Goal: Book appointment/travel/reservation

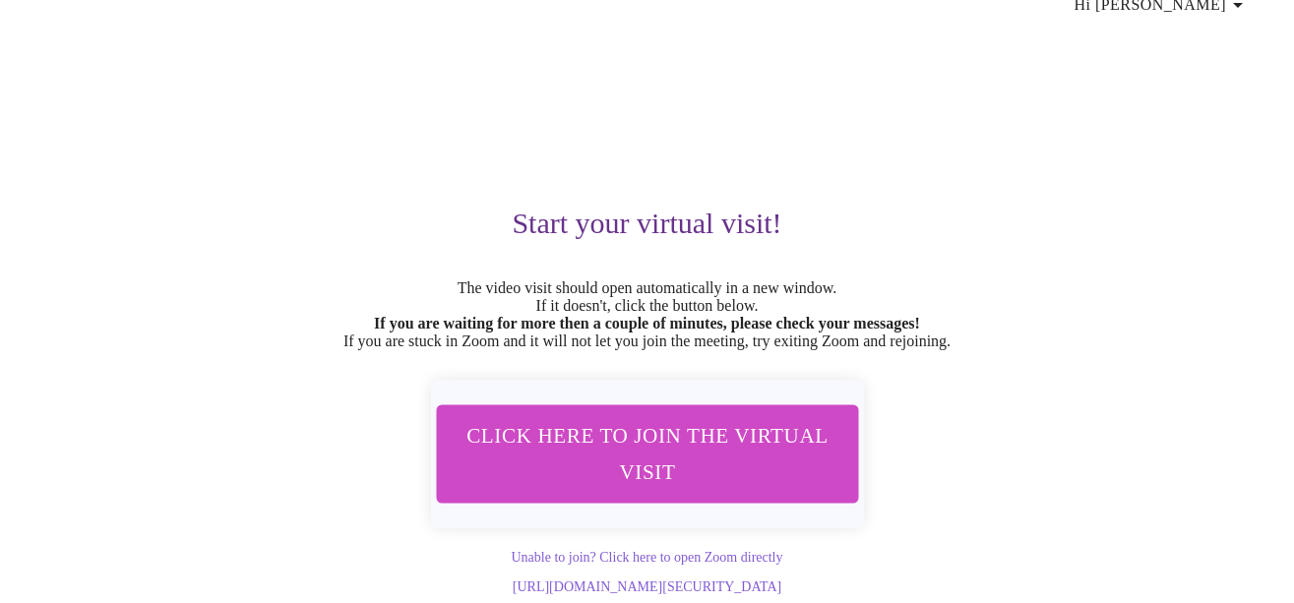
scroll to position [98, 0]
click at [633, 433] on span "Click here to join the virtual visit" at bounding box center [647, 453] width 370 height 73
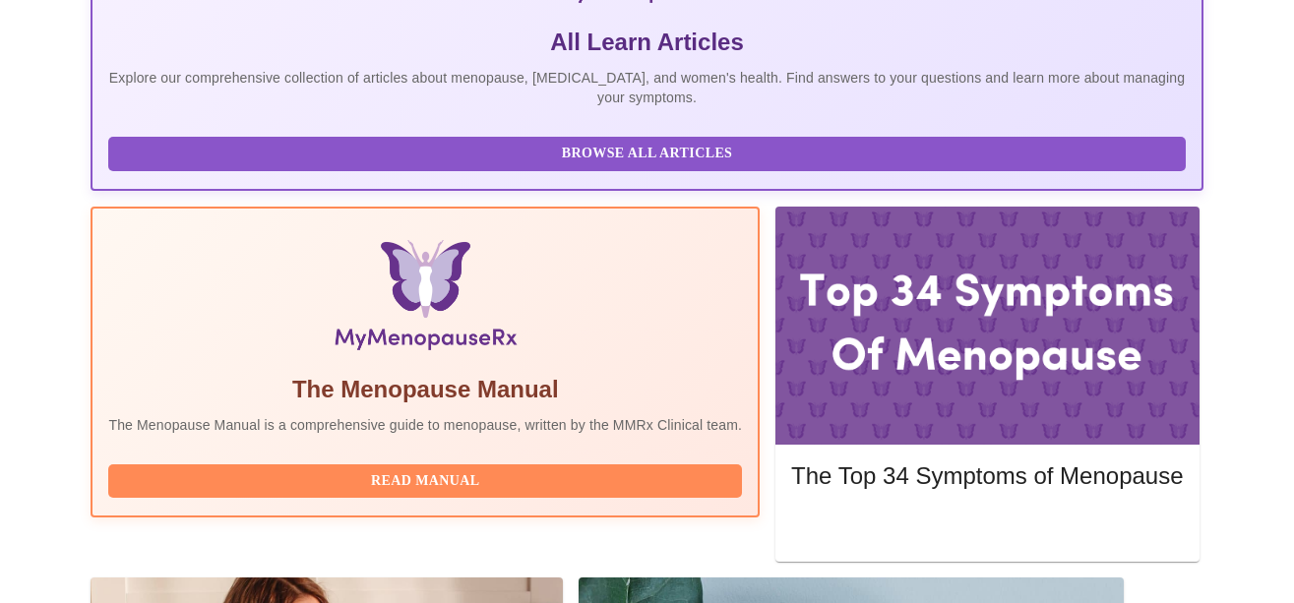
scroll to position [576, 0]
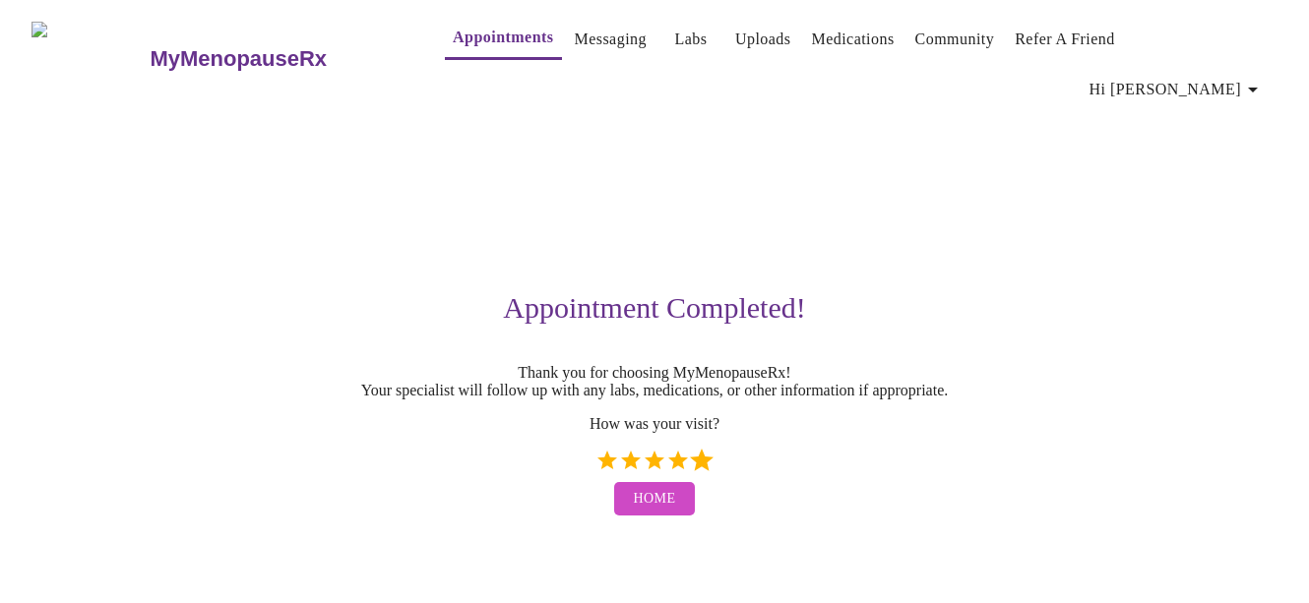
click at [701, 449] on label "5 Stars" at bounding box center [702, 461] width 24 height 24
click at [595, 467] on input "5 Stars" at bounding box center [594, 467] width 1 height 1
radio input "true"
click at [645, 487] on span "Home" at bounding box center [655, 499] width 42 height 25
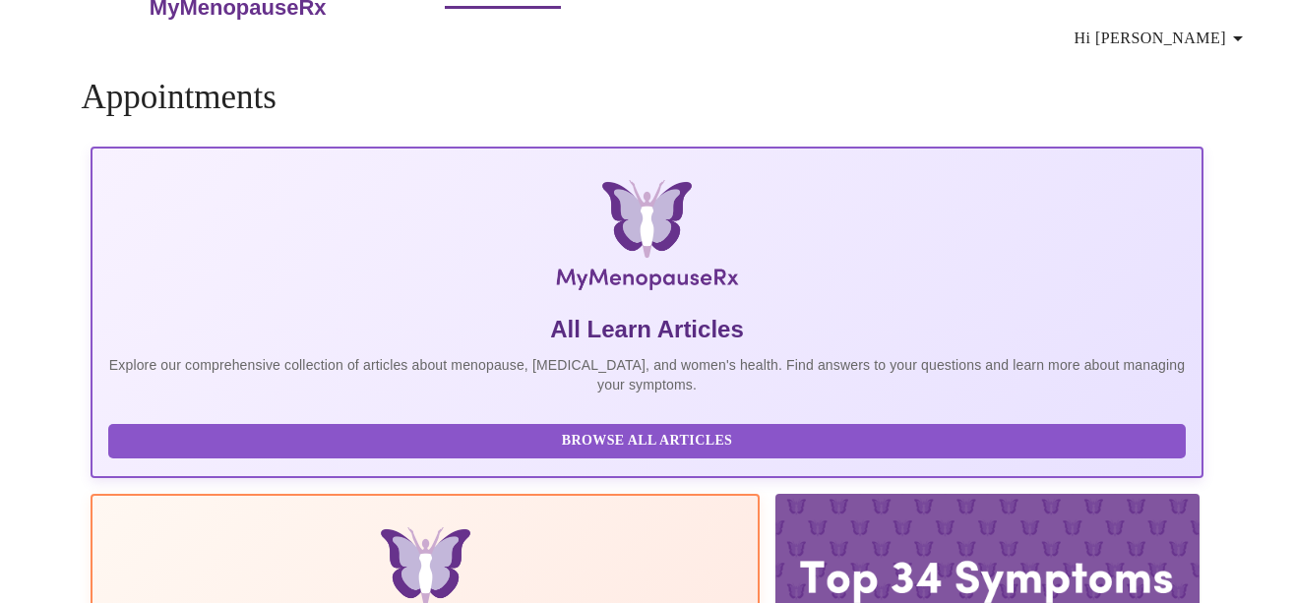
scroll to position [80, 0]
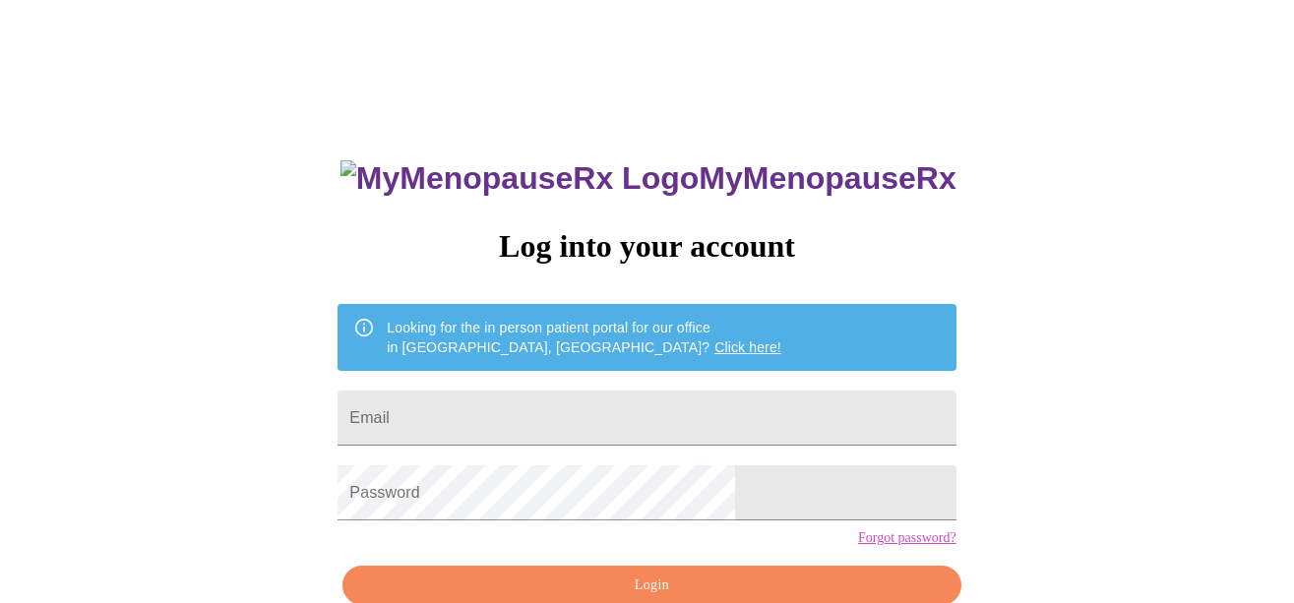
scroll to position [80, 0]
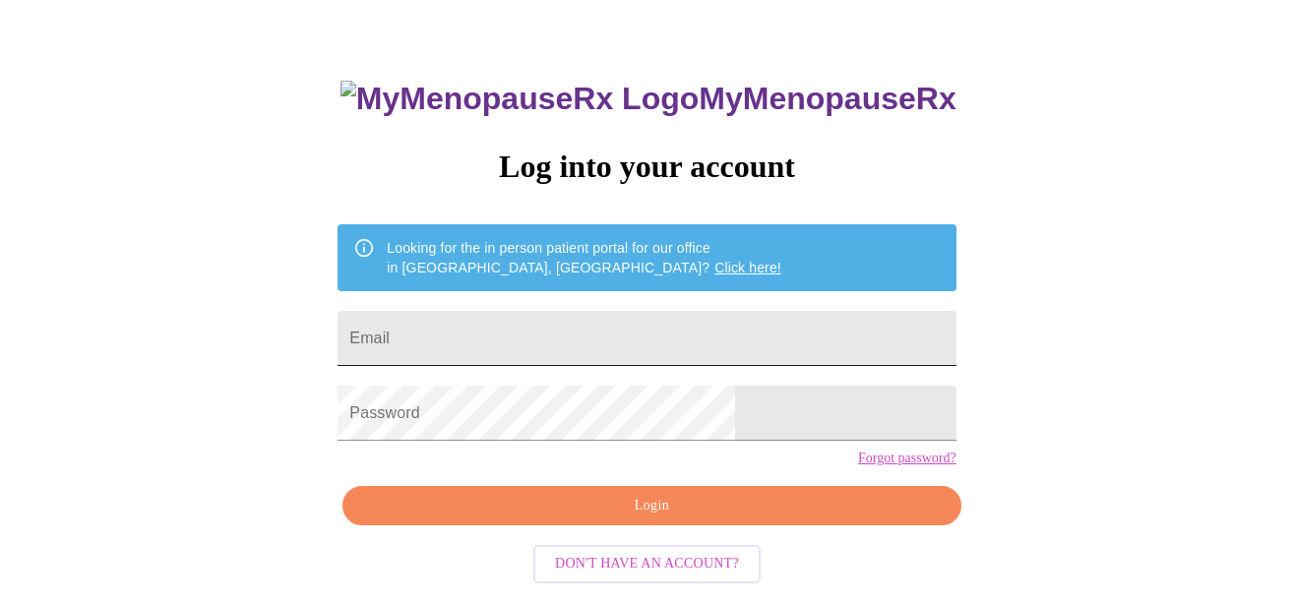
click at [576, 323] on input "Email" at bounding box center [647, 338] width 618 height 55
type input "[EMAIL_ADDRESS][DOMAIN_NAME]"
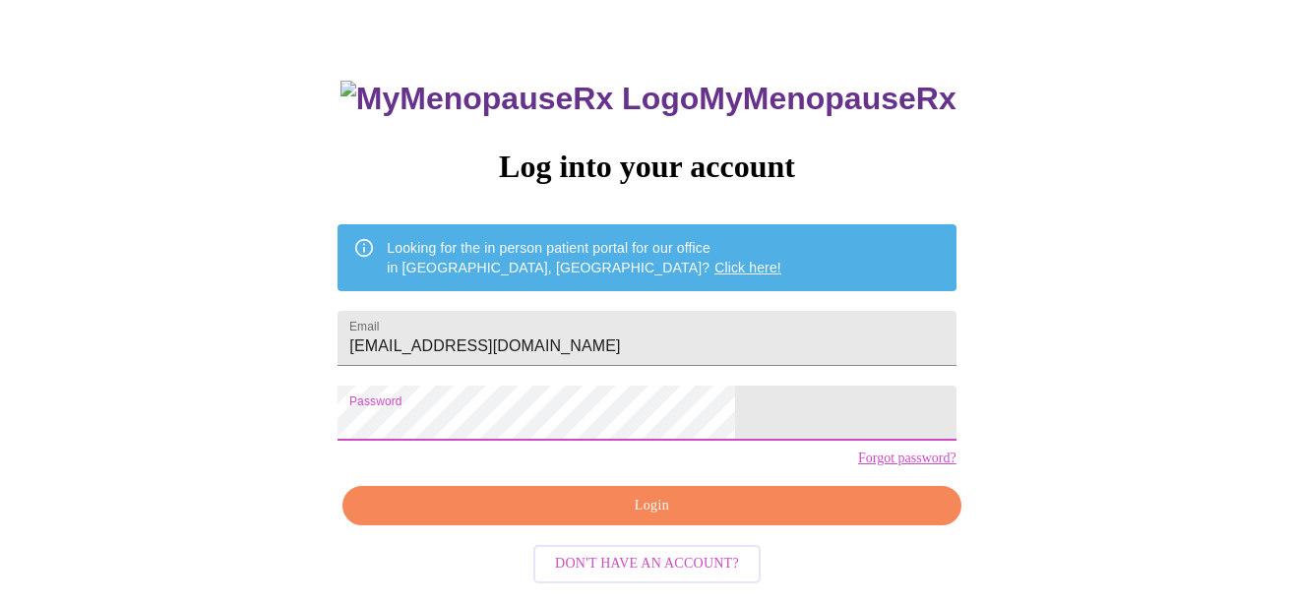
click at [652, 519] on span "Login" at bounding box center [651, 506] width 573 height 25
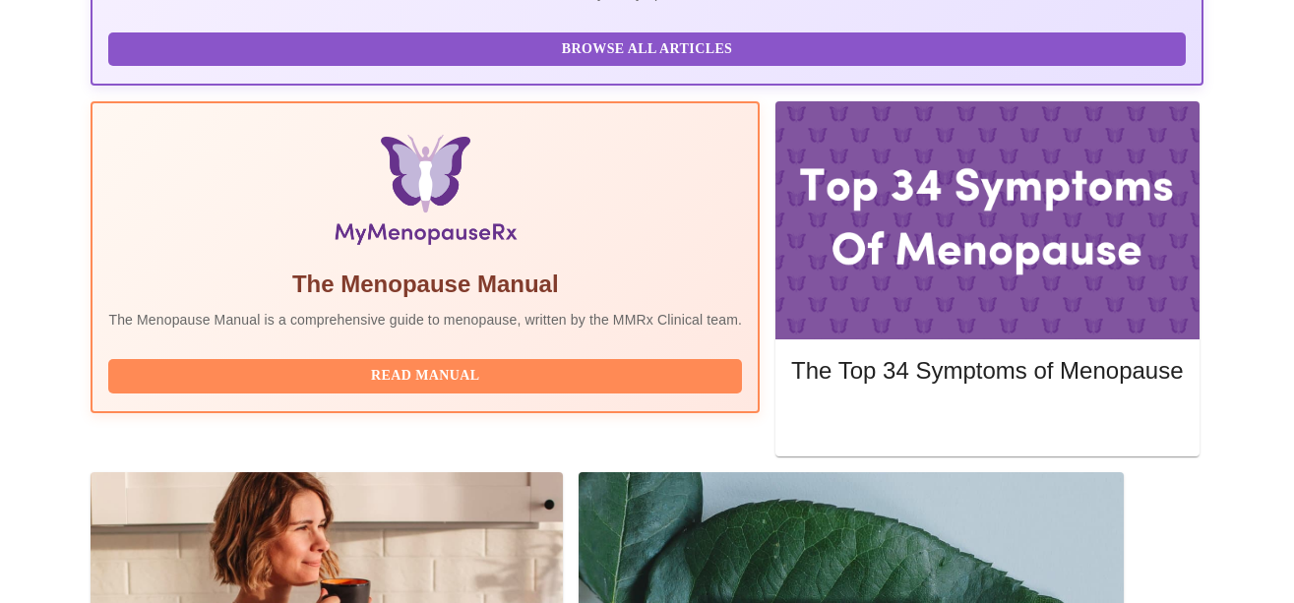
scroll to position [697, 0]
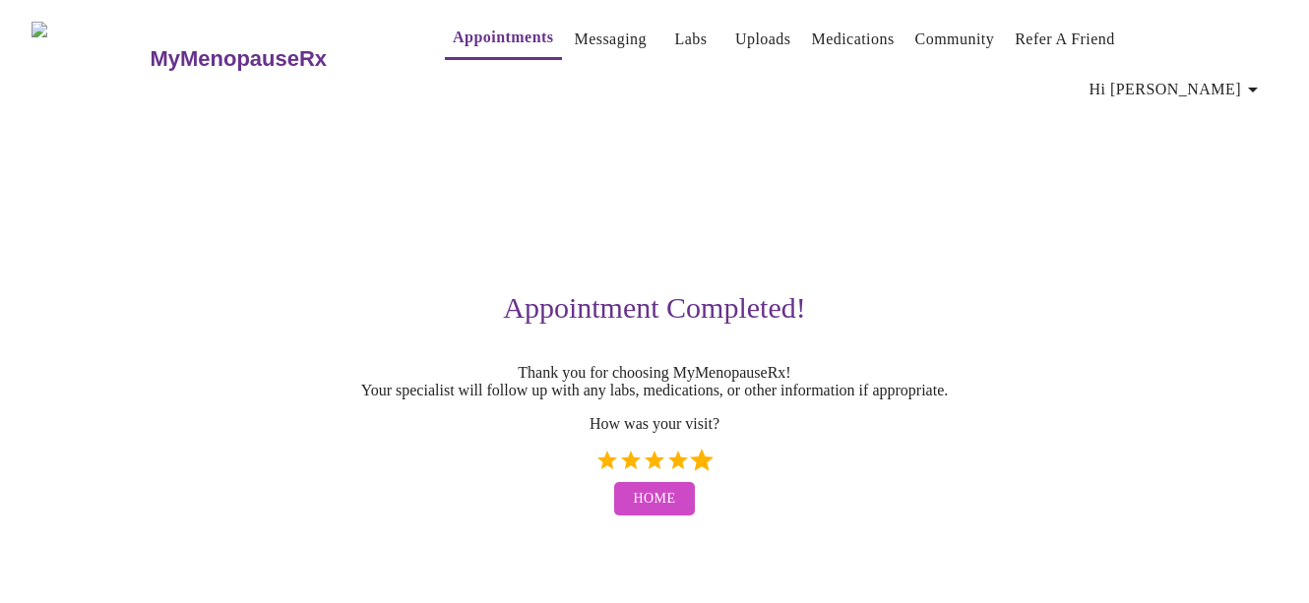
click at [702, 449] on label "5 Stars" at bounding box center [702, 461] width 24 height 24
click at [595, 467] on input "5 Stars" at bounding box center [594, 467] width 1 height 1
radio input "true"
click at [653, 488] on span "Home" at bounding box center [655, 499] width 42 height 25
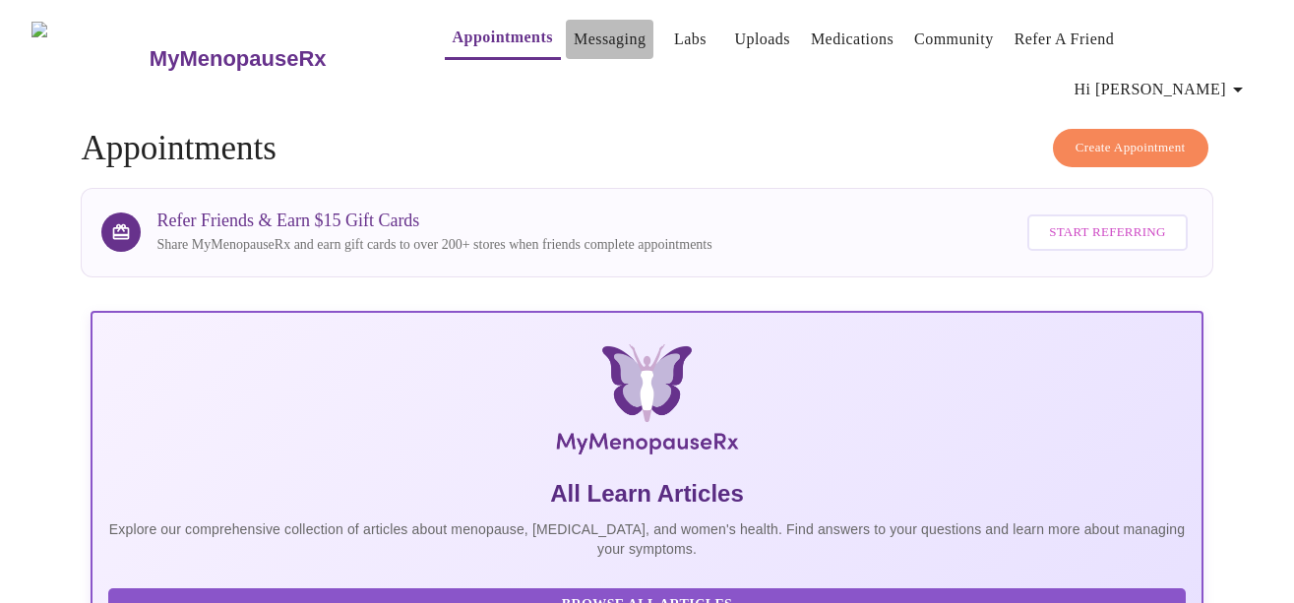
click at [574, 37] on link "Messaging" at bounding box center [610, 40] width 72 height 28
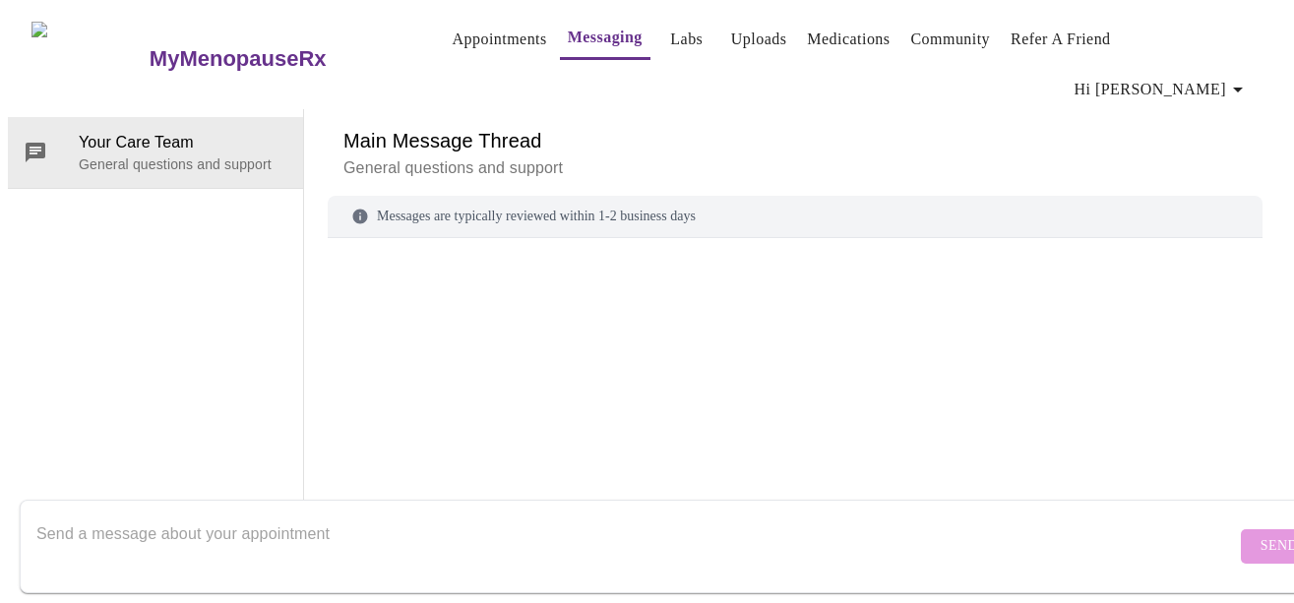
click at [670, 46] on link "Labs" at bounding box center [686, 40] width 32 height 28
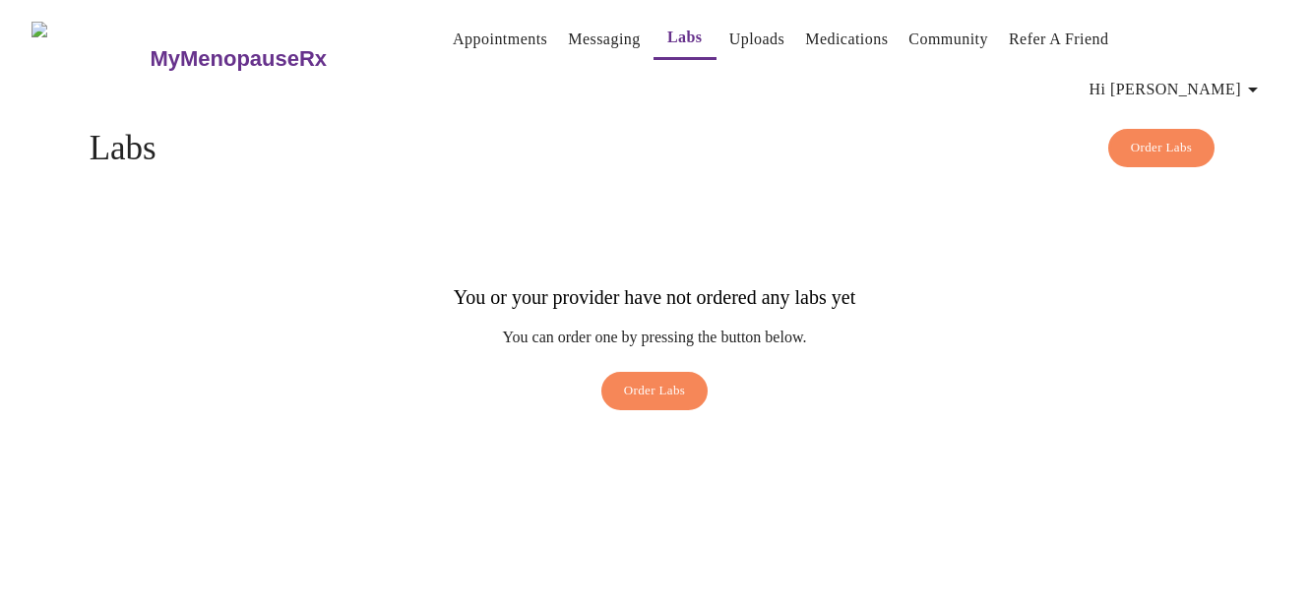
click at [821, 38] on link "Medications" at bounding box center [846, 40] width 83 height 28
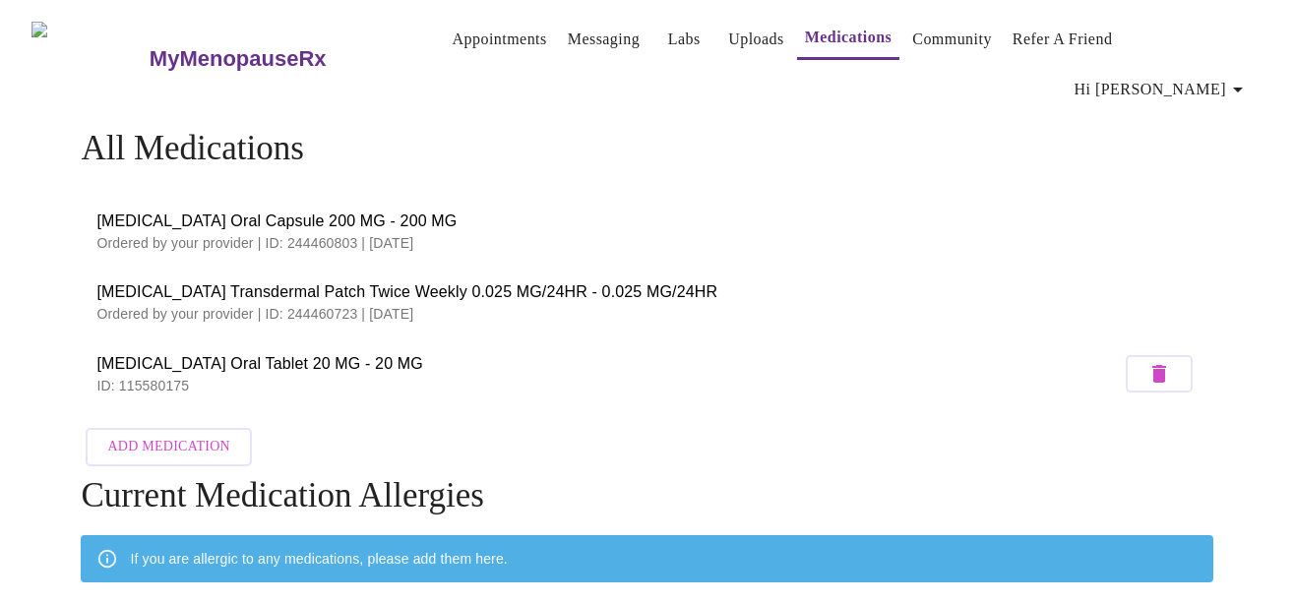
click at [928, 42] on link "Community" at bounding box center [952, 40] width 80 height 28
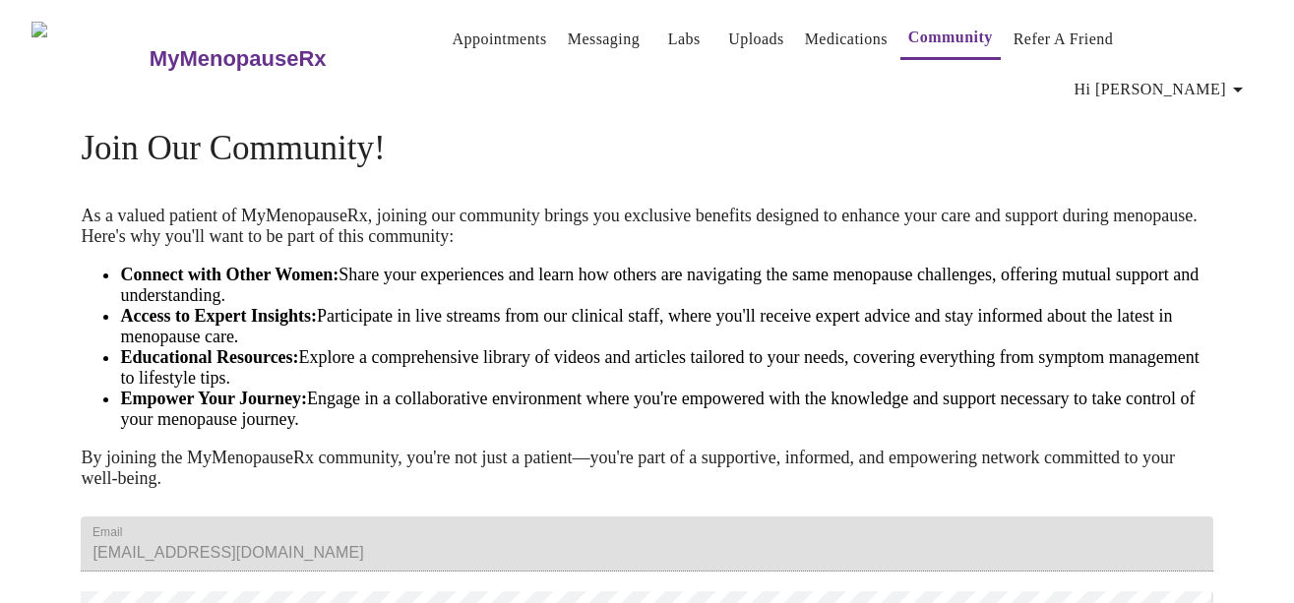
click at [1191, 76] on span "Hi [PERSON_NAME]" at bounding box center [1162, 90] width 175 height 28
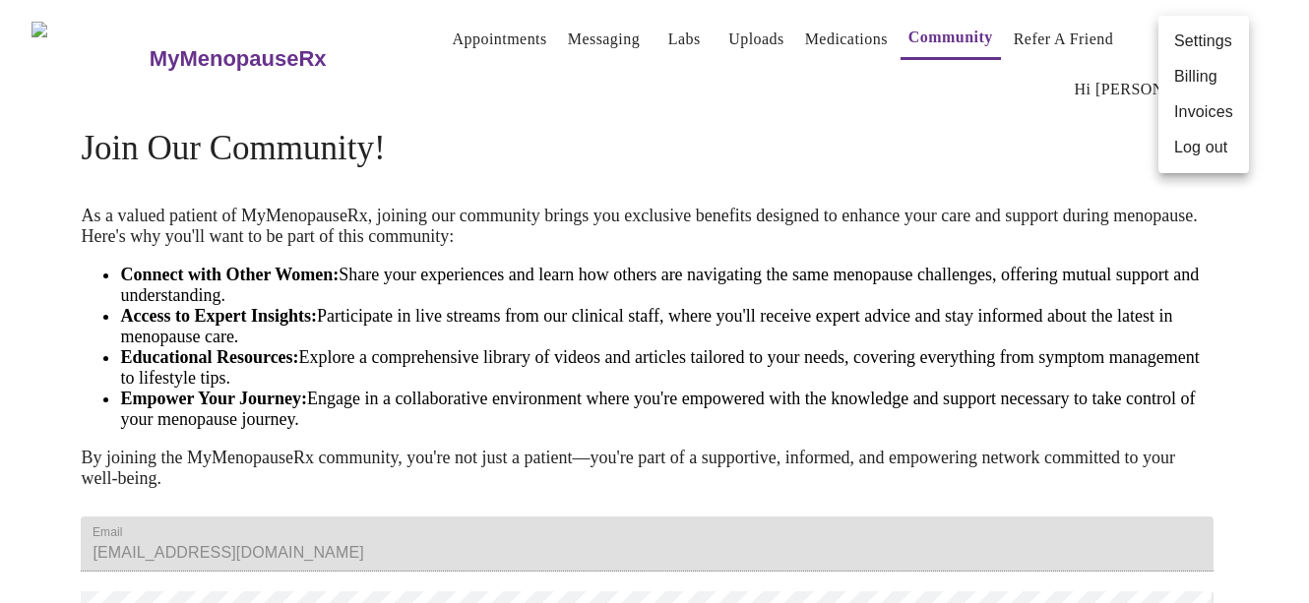
click at [574, 111] on div at bounding box center [654, 301] width 1309 height 603
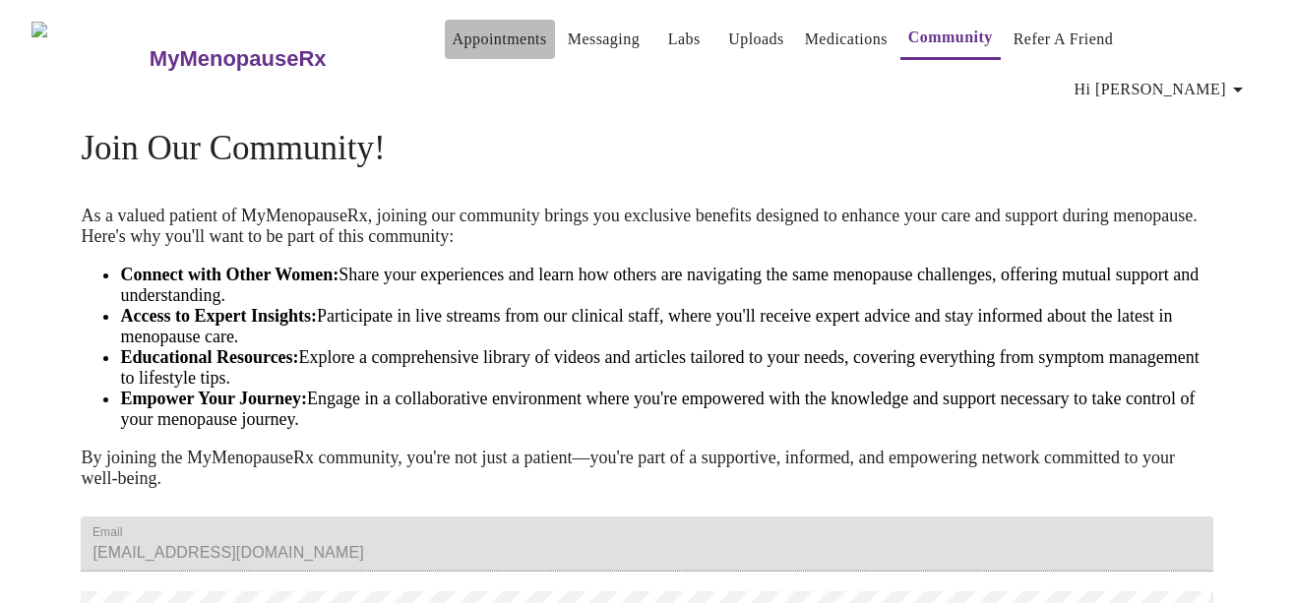
click at [468, 45] on link "Appointments" at bounding box center [500, 40] width 94 height 28
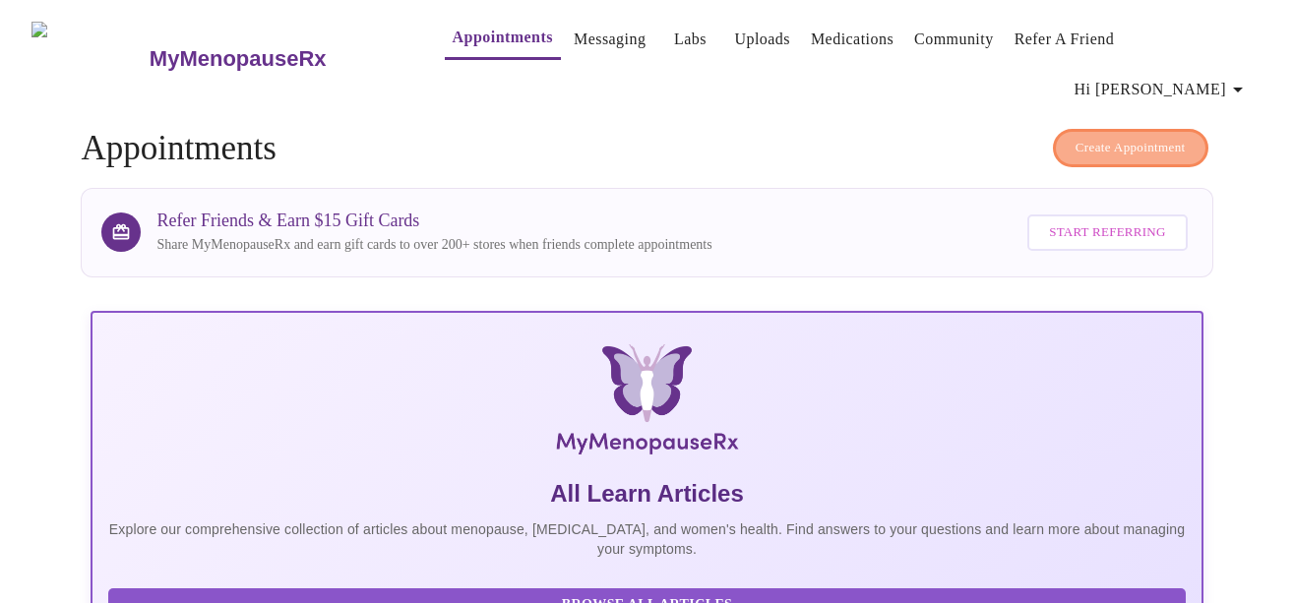
click at [1107, 137] on span "Create Appointment" at bounding box center [1131, 148] width 110 height 23
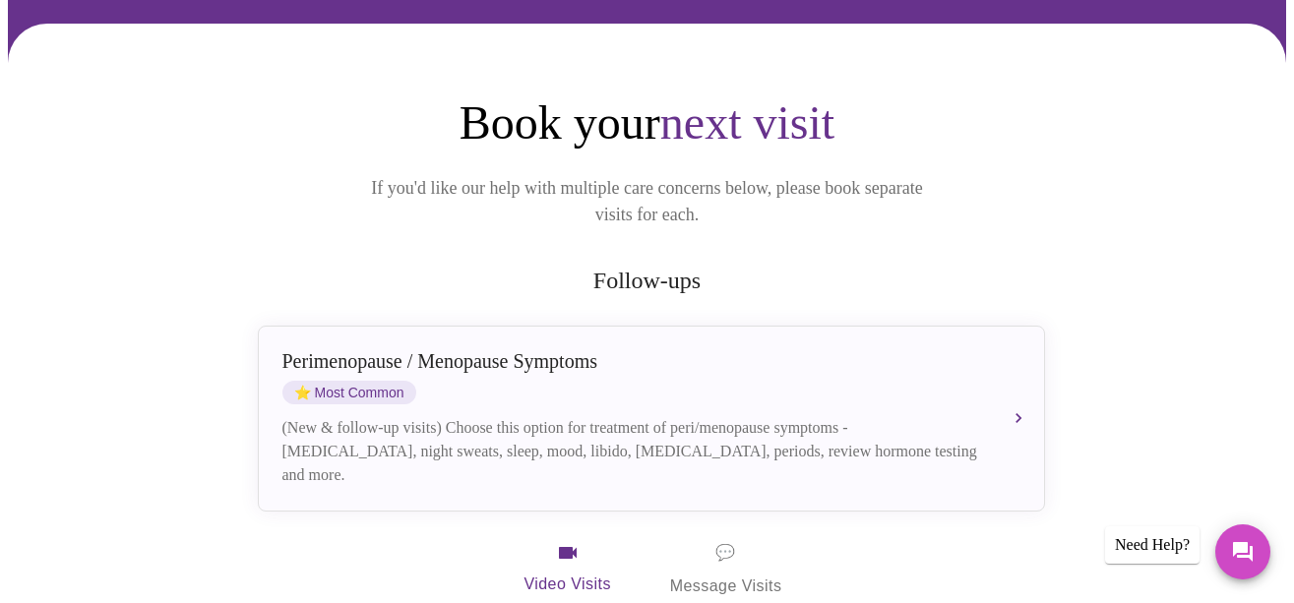
scroll to position [156, 0]
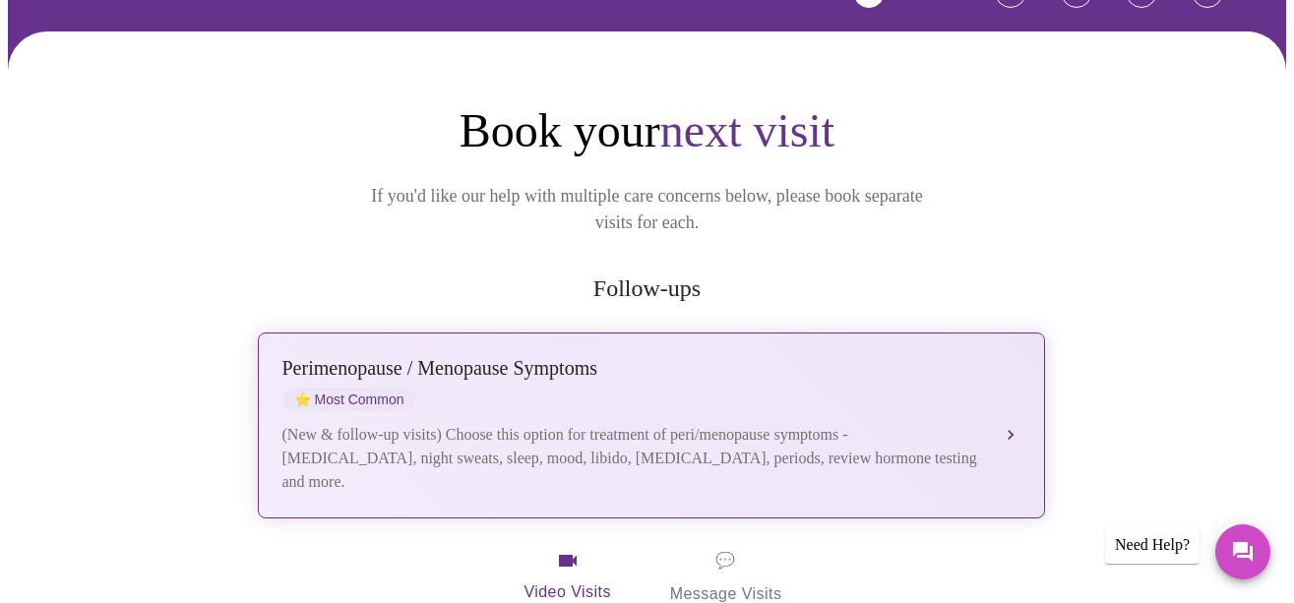
click at [508, 357] on div "[MEDICAL_DATA] / Menopause Symptoms ⭐ Most Common (New & follow-up visits) Choo…" at bounding box center [651, 425] width 738 height 137
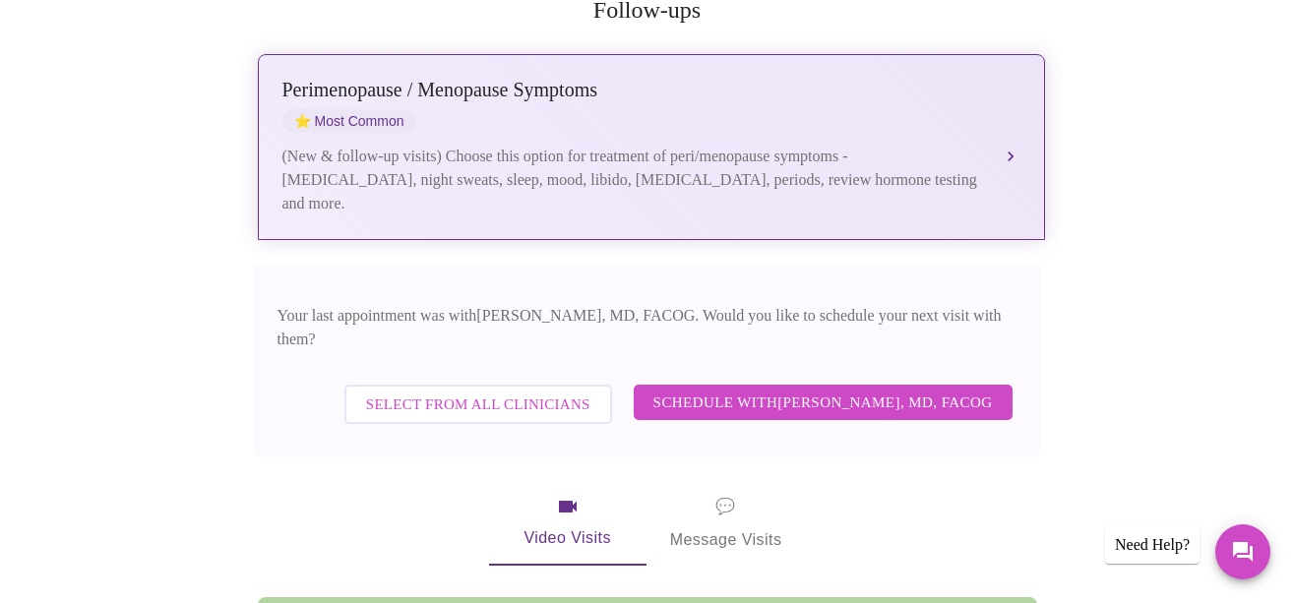
scroll to position [452, 0]
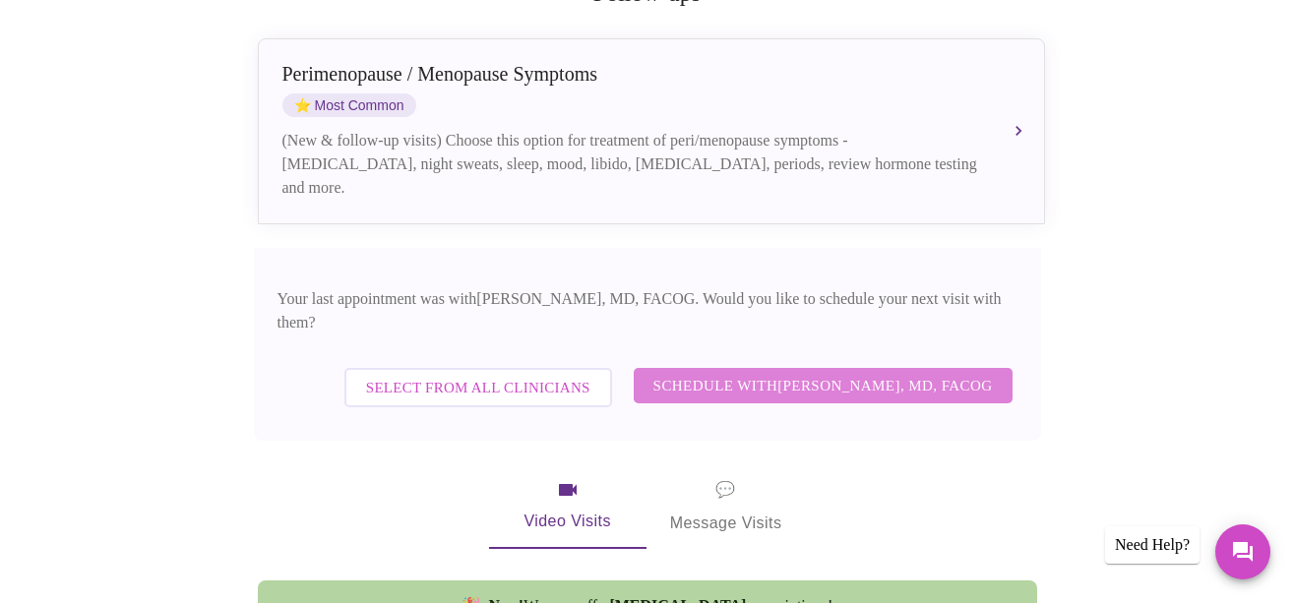
click at [734, 373] on span "Schedule with [PERSON_NAME], MD, FACOG" at bounding box center [823, 386] width 340 height 26
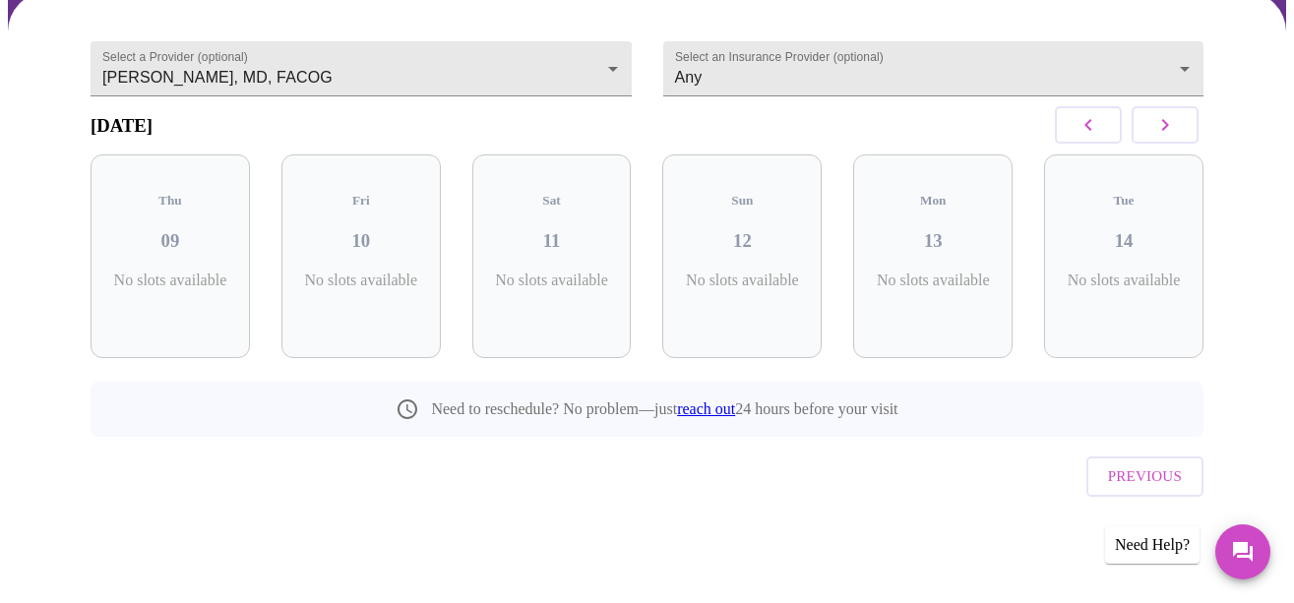
scroll to position [137, 0]
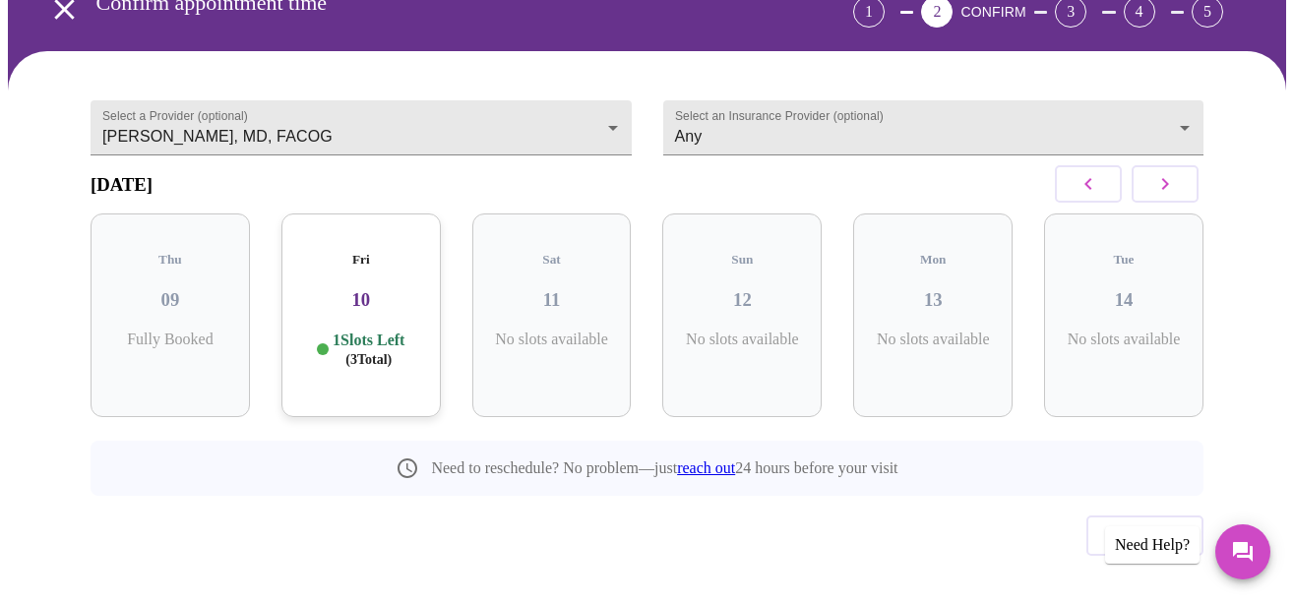
click at [1173, 175] on icon "button" at bounding box center [1165, 184] width 24 height 24
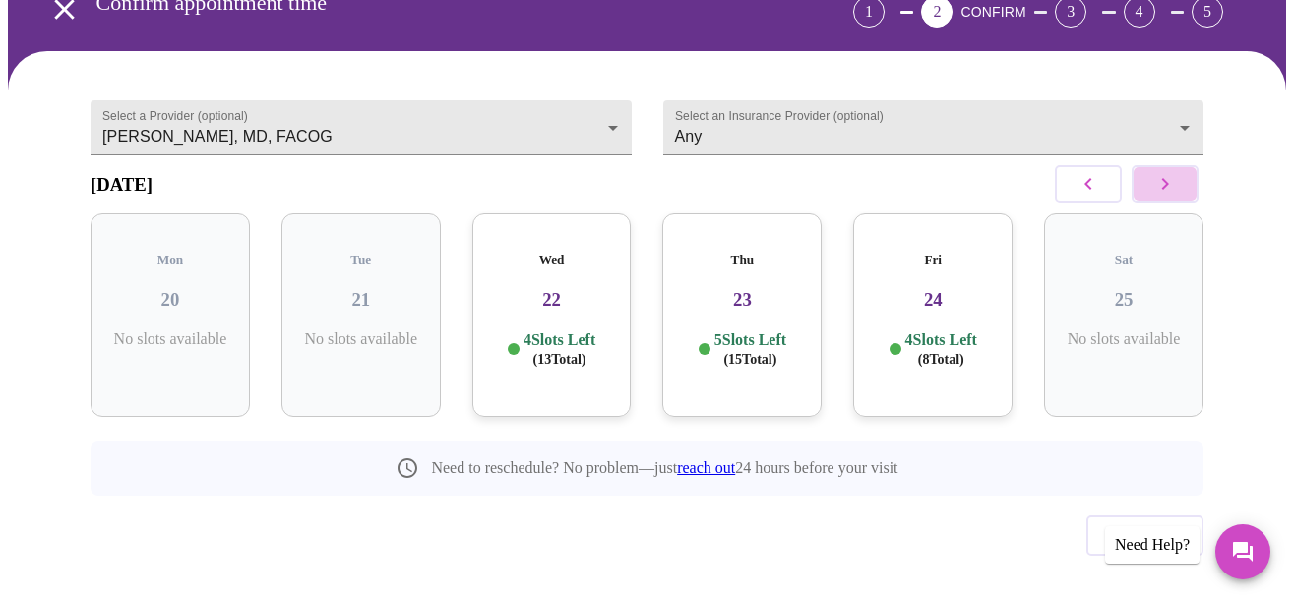
click at [1173, 175] on icon "button" at bounding box center [1165, 184] width 24 height 24
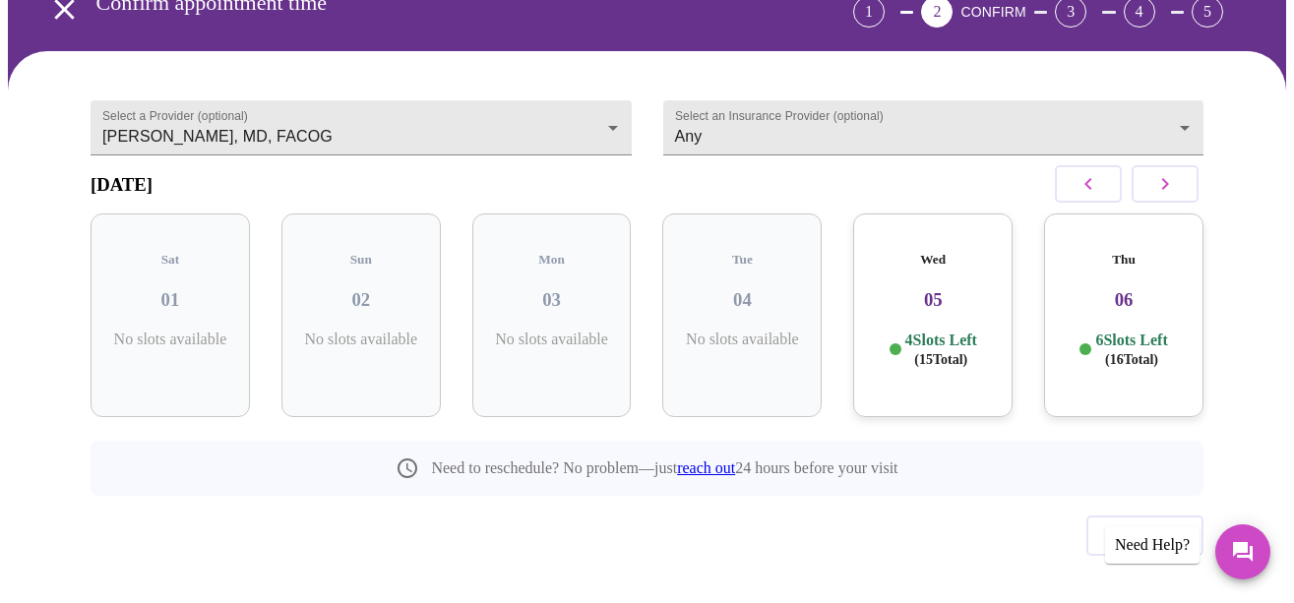
click at [1173, 175] on icon "button" at bounding box center [1165, 184] width 24 height 24
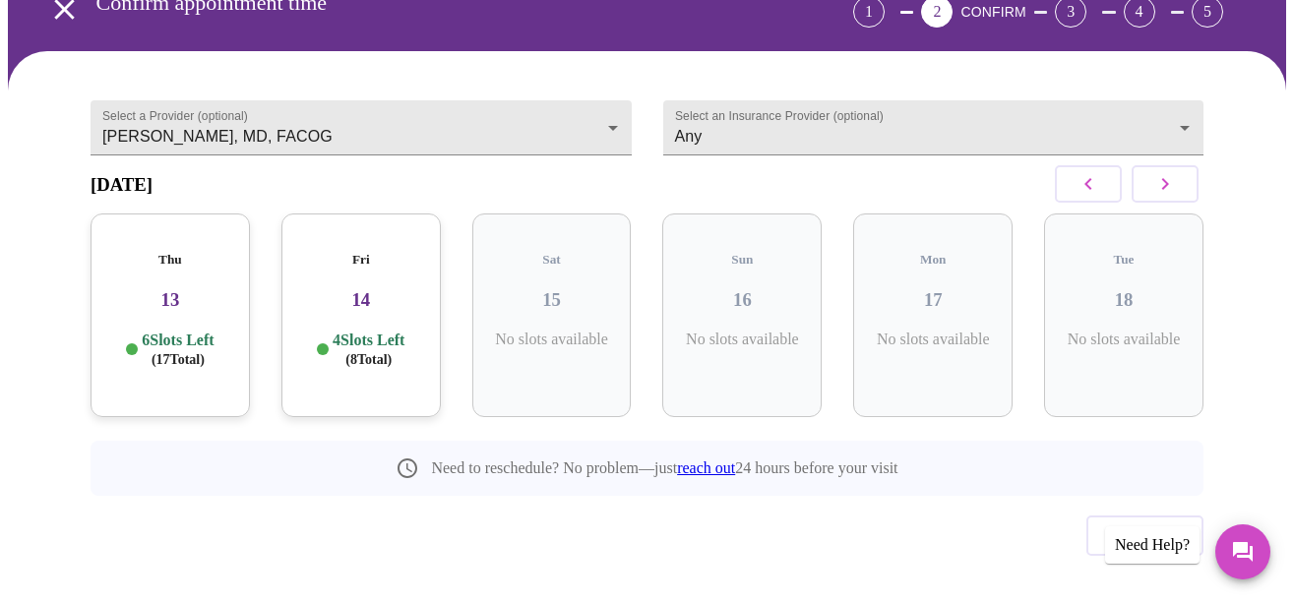
click at [1173, 175] on icon "button" at bounding box center [1165, 184] width 24 height 24
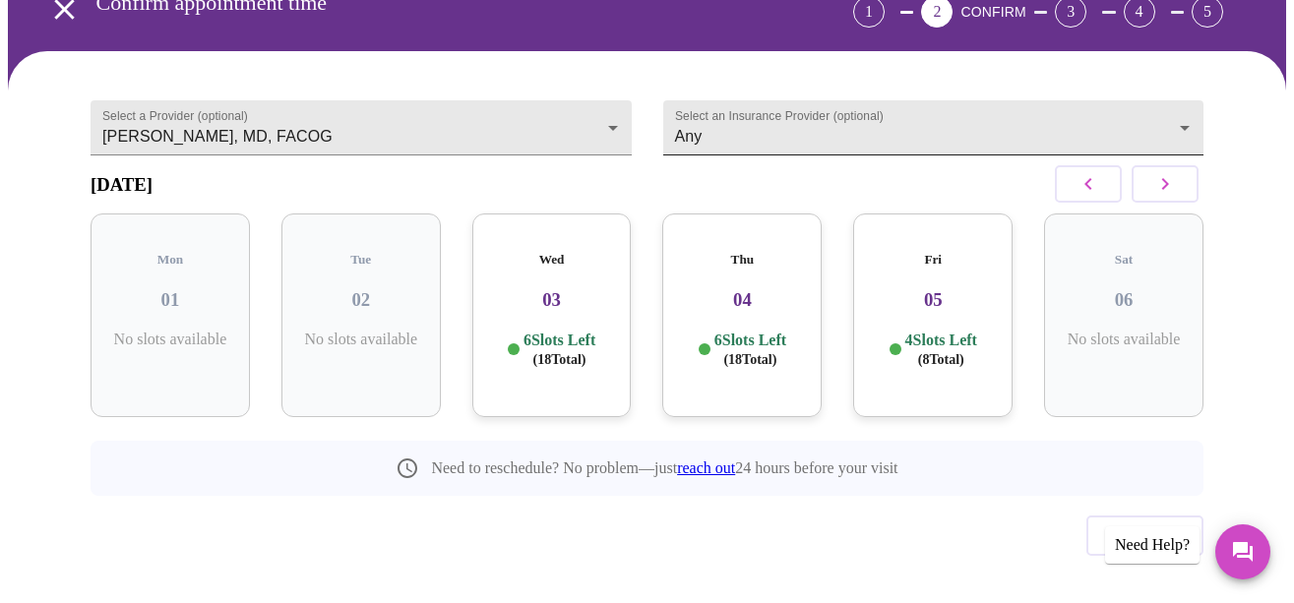
click at [1188, 91] on body "MyMenopauseRx Appointments Messaging Labs Uploads Medications Community Refer a…" at bounding box center [647, 262] width 1278 height 783
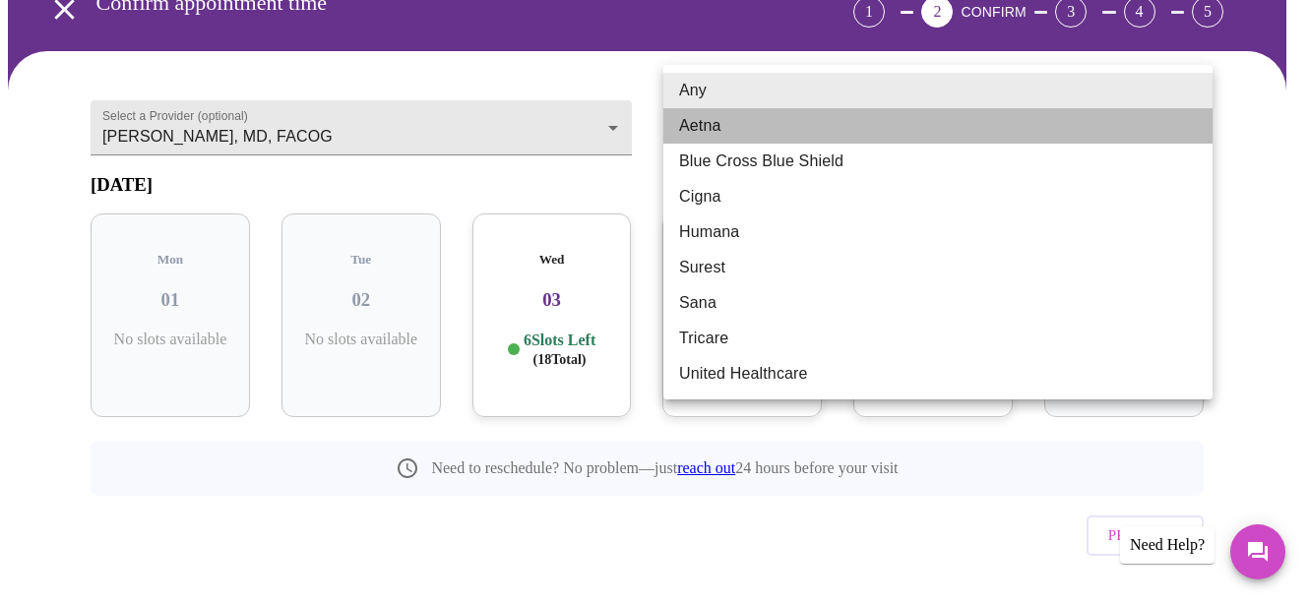
click at [723, 124] on li "Aetna" at bounding box center [937, 125] width 549 height 35
type input "Aetna"
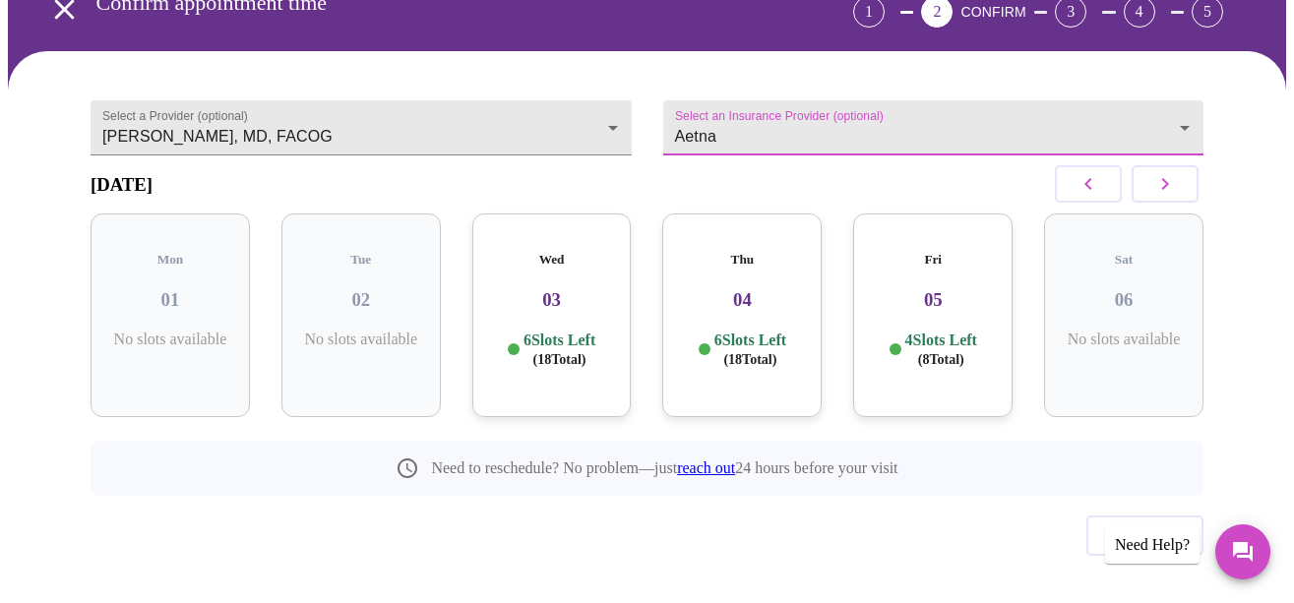
click at [388, 166] on div "[DATE]" at bounding box center [647, 184] width 1113 height 58
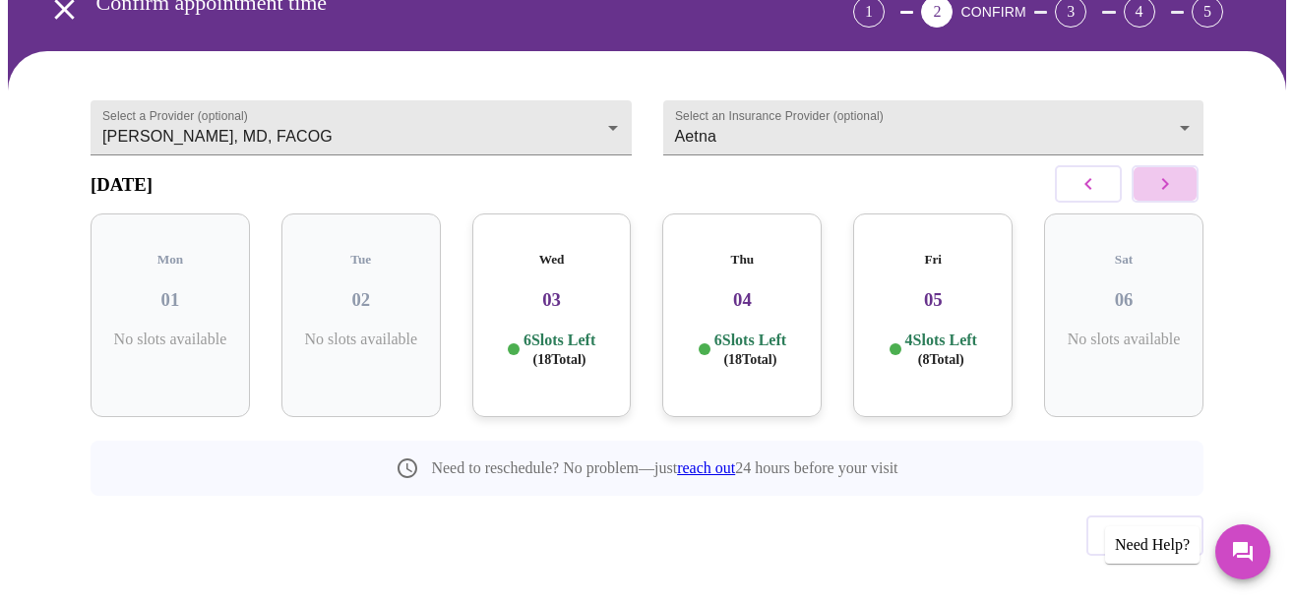
click at [1165, 172] on icon "button" at bounding box center [1165, 184] width 24 height 24
click at [1166, 172] on icon "button" at bounding box center [1165, 184] width 24 height 24
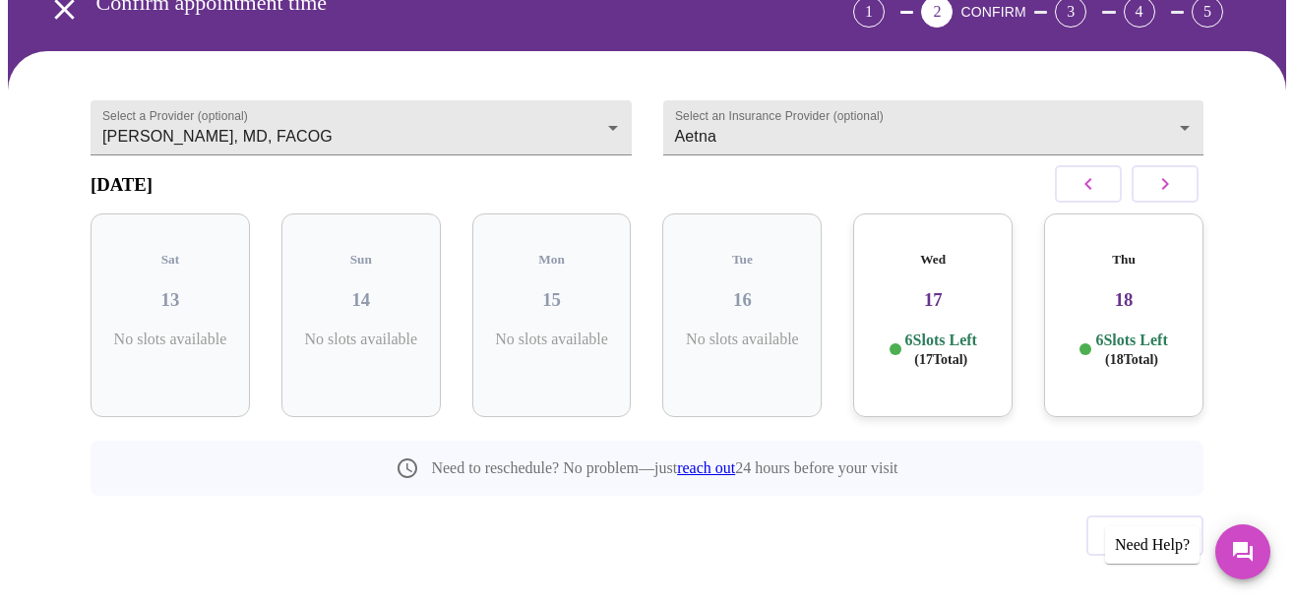
click at [1130, 284] on div "Thu 18 6 Slots Left ( 18 Total)" at bounding box center [1123, 316] width 159 height 204
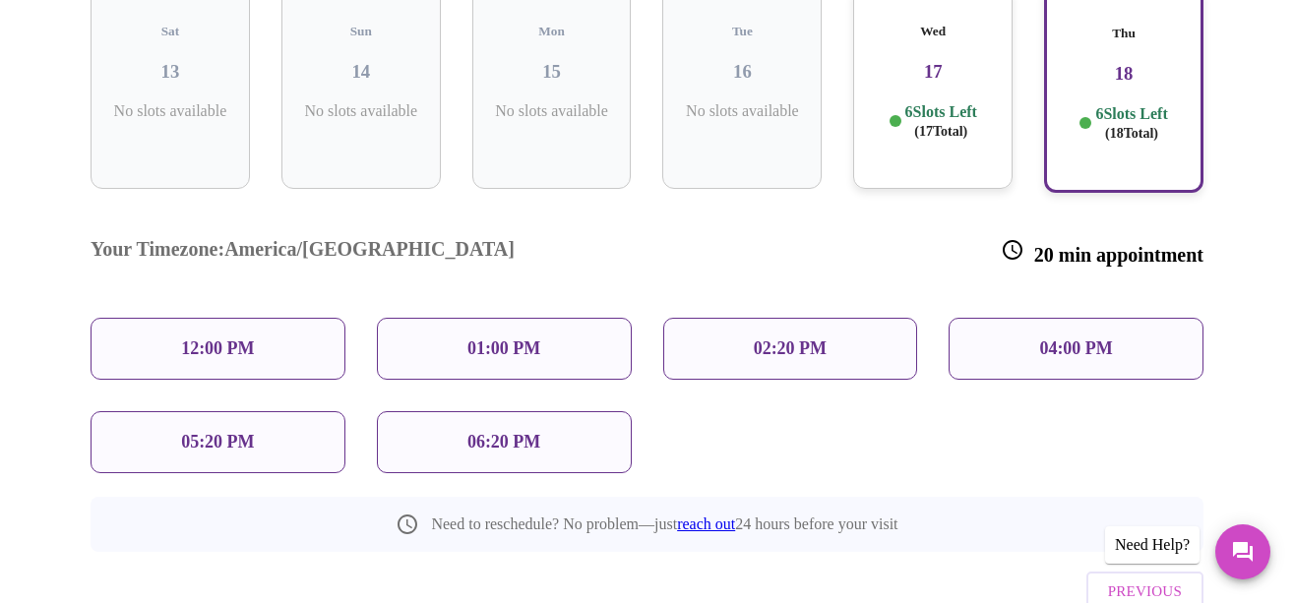
scroll to position [396, 0]
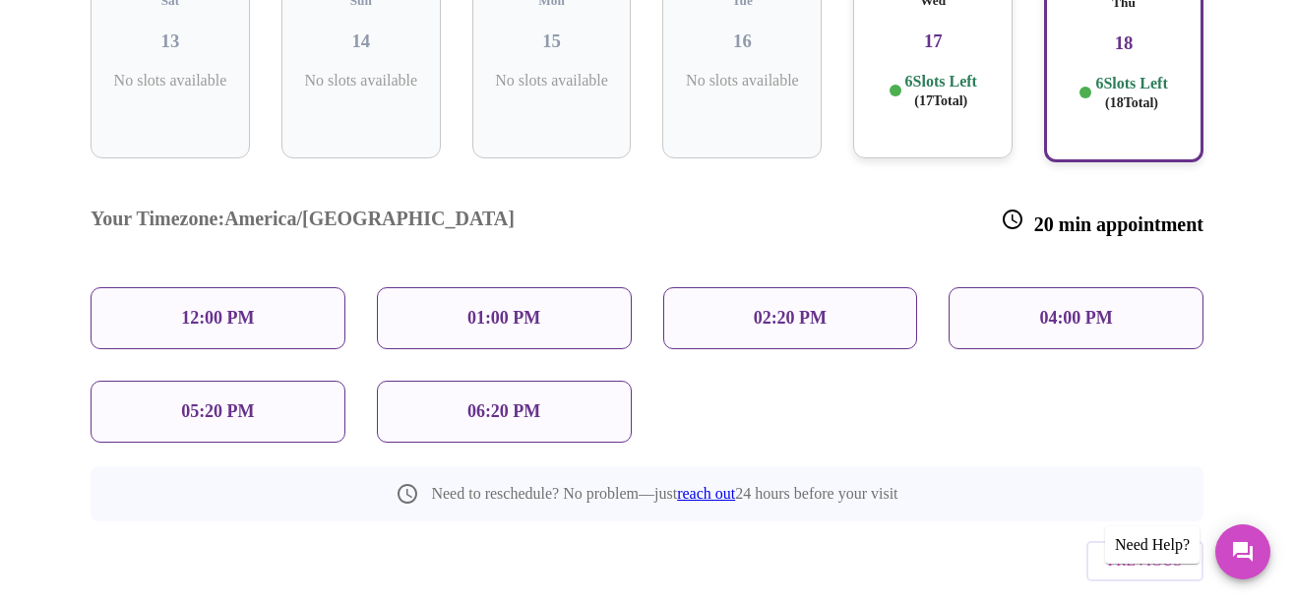
click at [162, 381] on div "05:20 PM" at bounding box center [218, 412] width 255 height 62
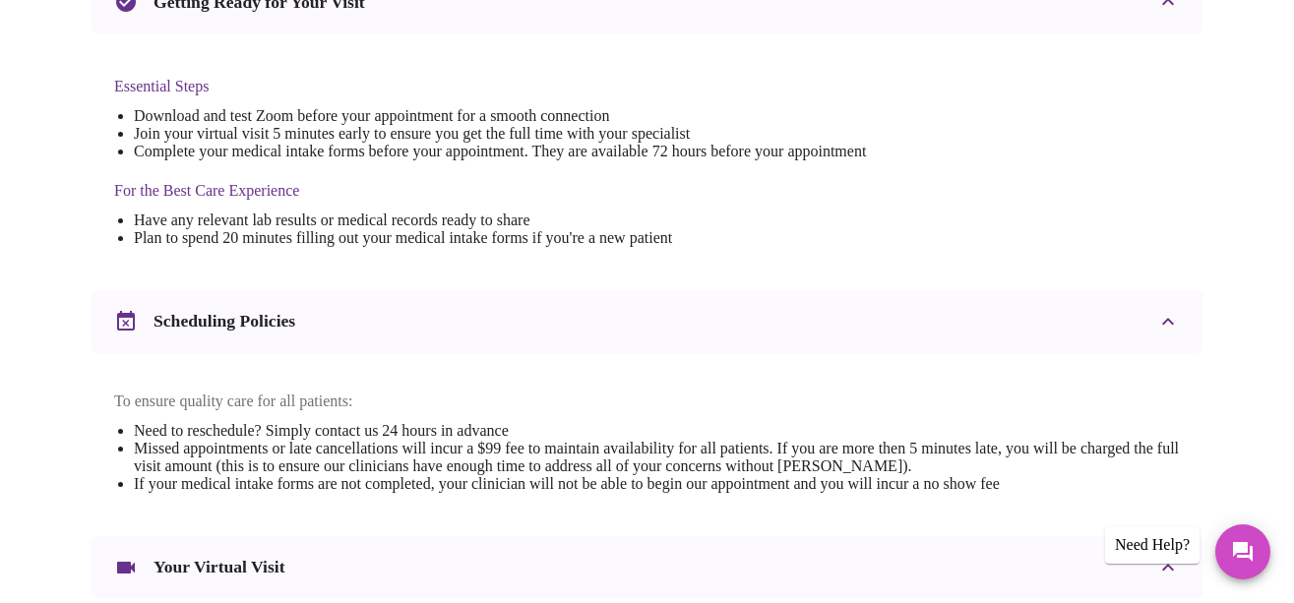
scroll to position [689, 0]
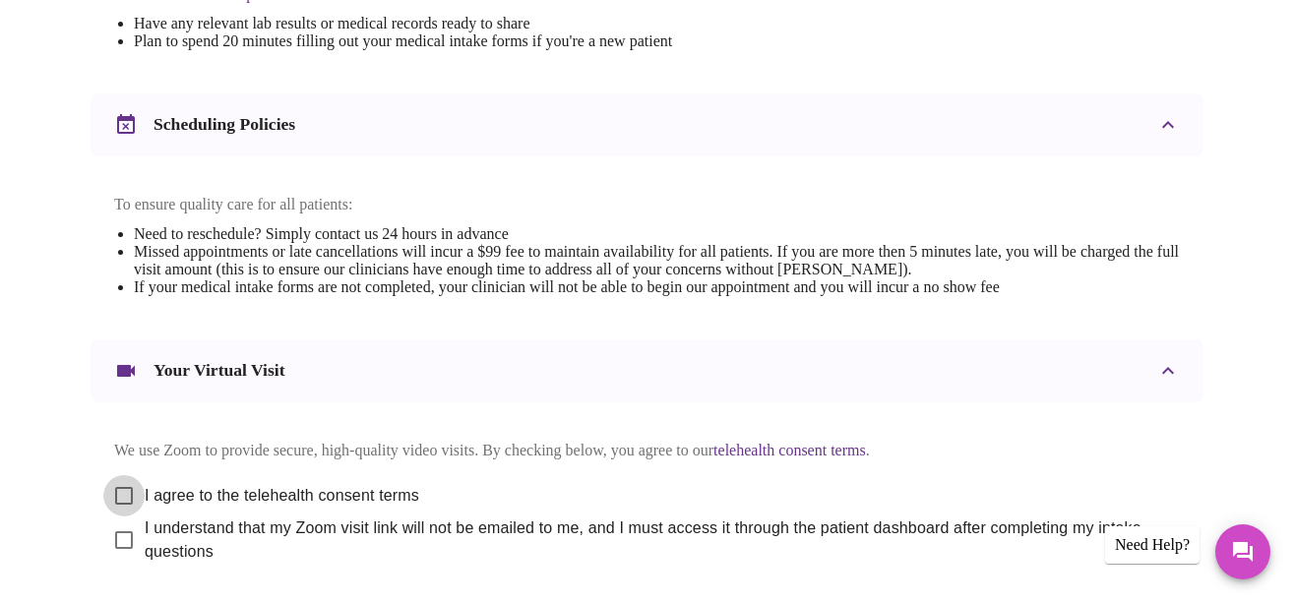
click at [117, 475] on input "I agree to the telehealth consent terms" at bounding box center [123, 495] width 41 height 41
checkbox input "true"
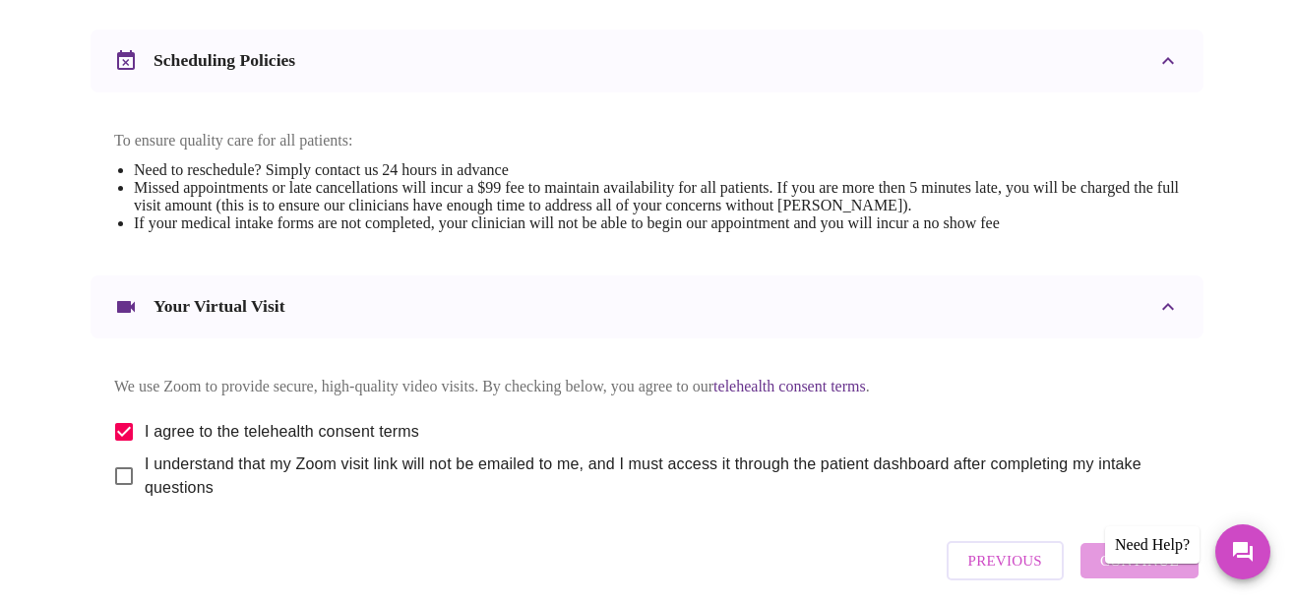
scroll to position [787, 0]
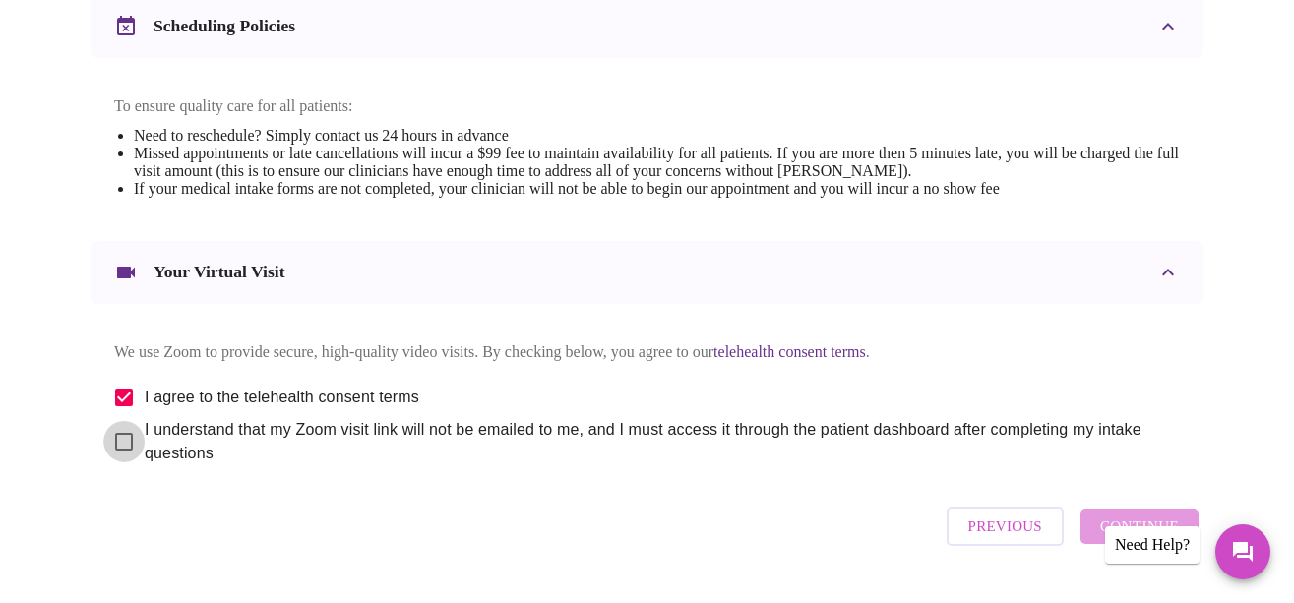
click at [115, 439] on input "I understand that my Zoom visit link will not be emailed to me, and I must acce…" at bounding box center [123, 441] width 41 height 41
checkbox input "true"
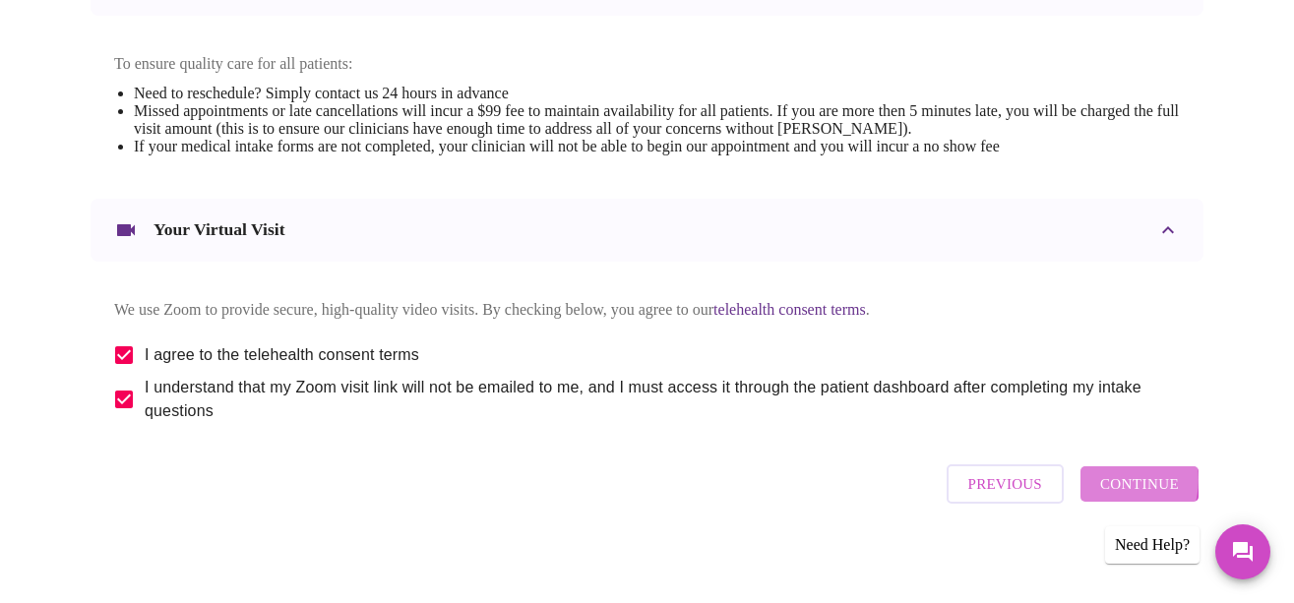
click at [1126, 480] on span "Continue" at bounding box center [1139, 484] width 79 height 26
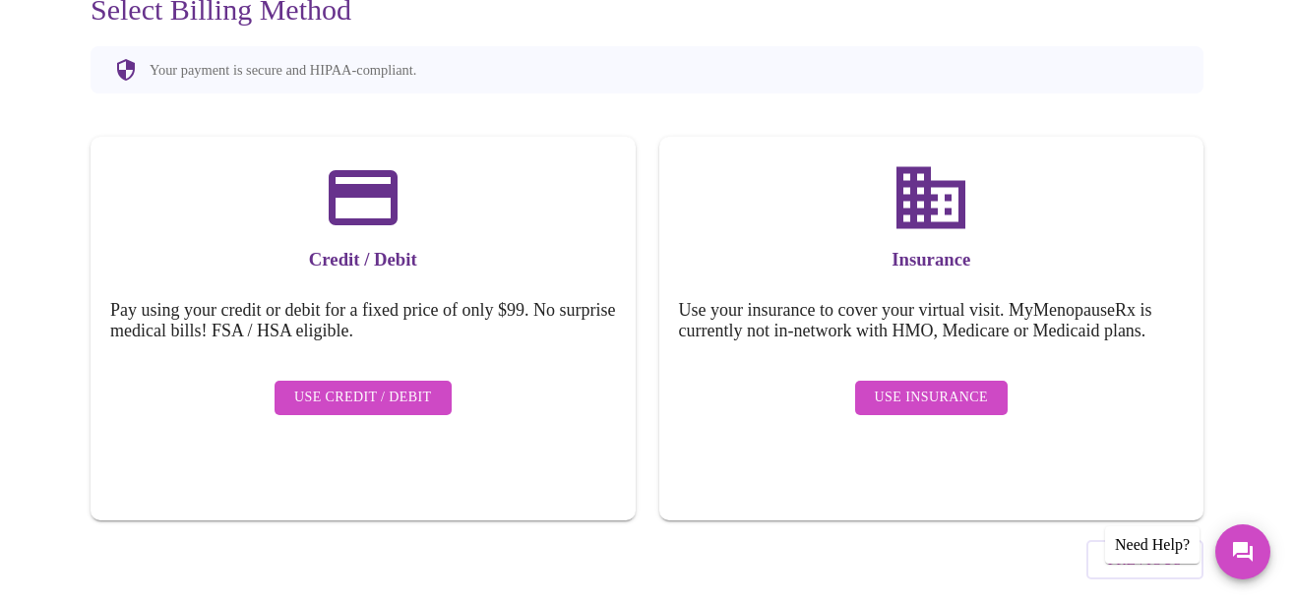
click at [925, 386] on span "Use Insurance" at bounding box center [931, 398] width 113 height 25
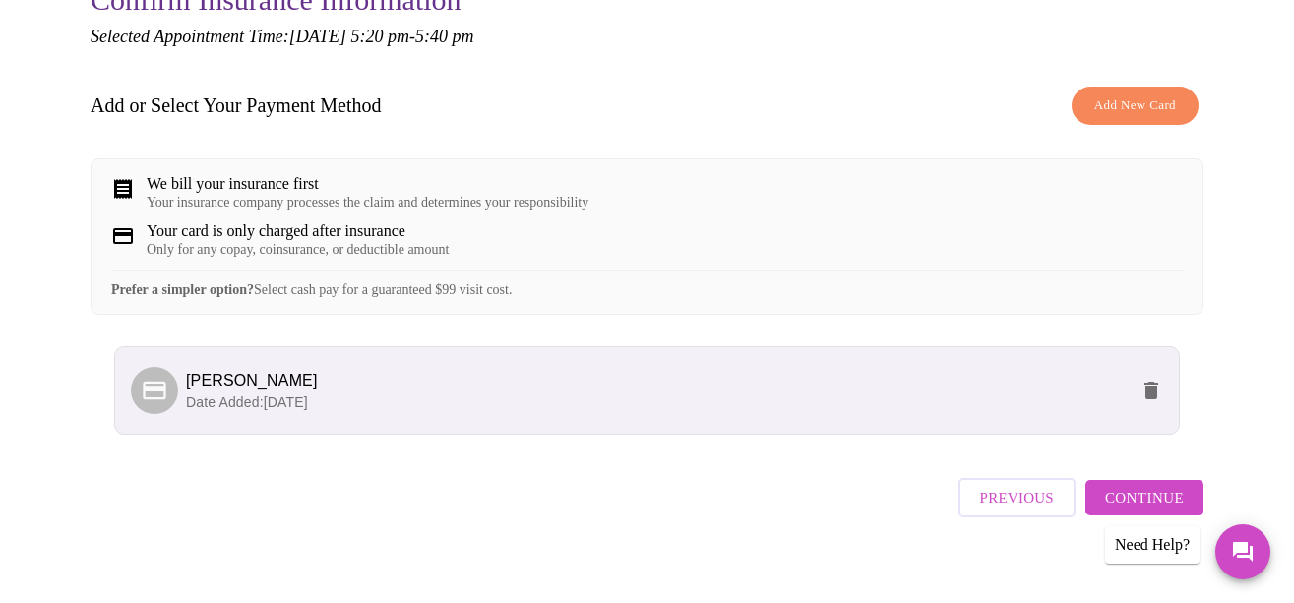
scroll to position [254, 0]
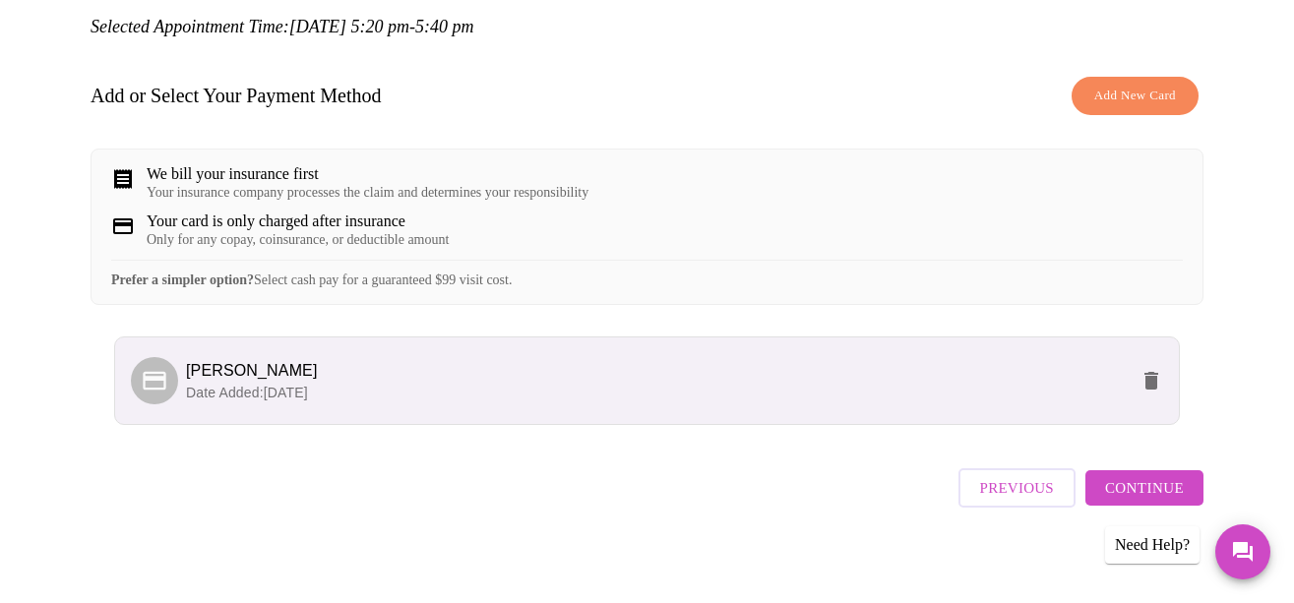
click at [1150, 485] on span "Continue" at bounding box center [1144, 488] width 79 height 26
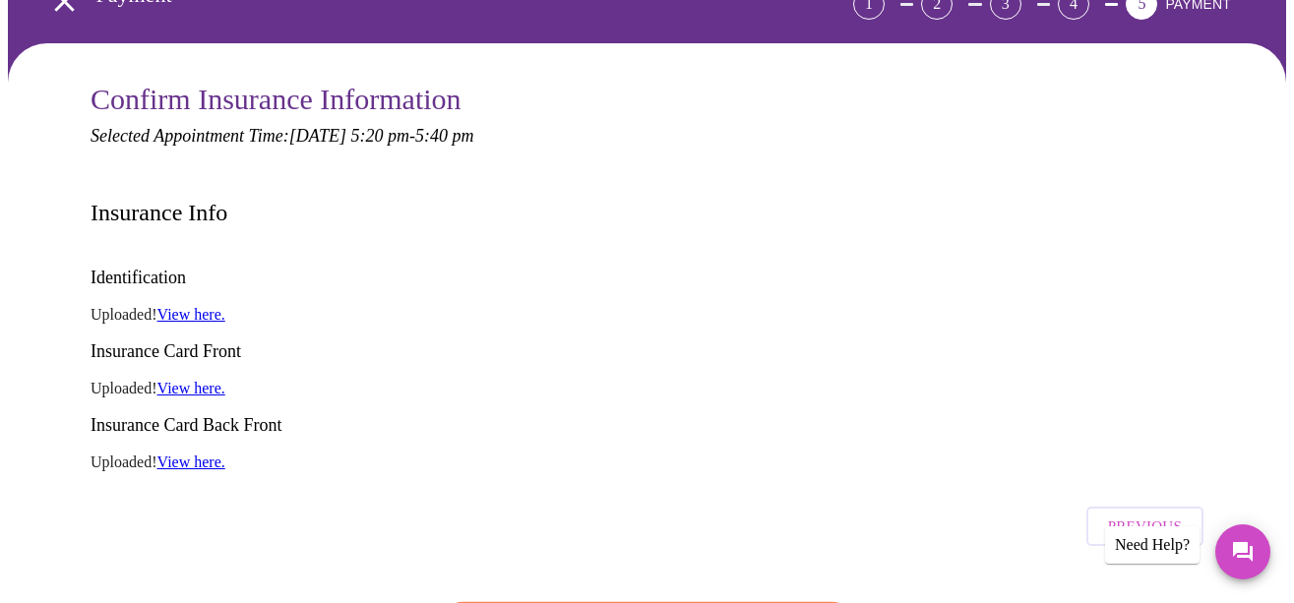
scroll to position [209, 0]
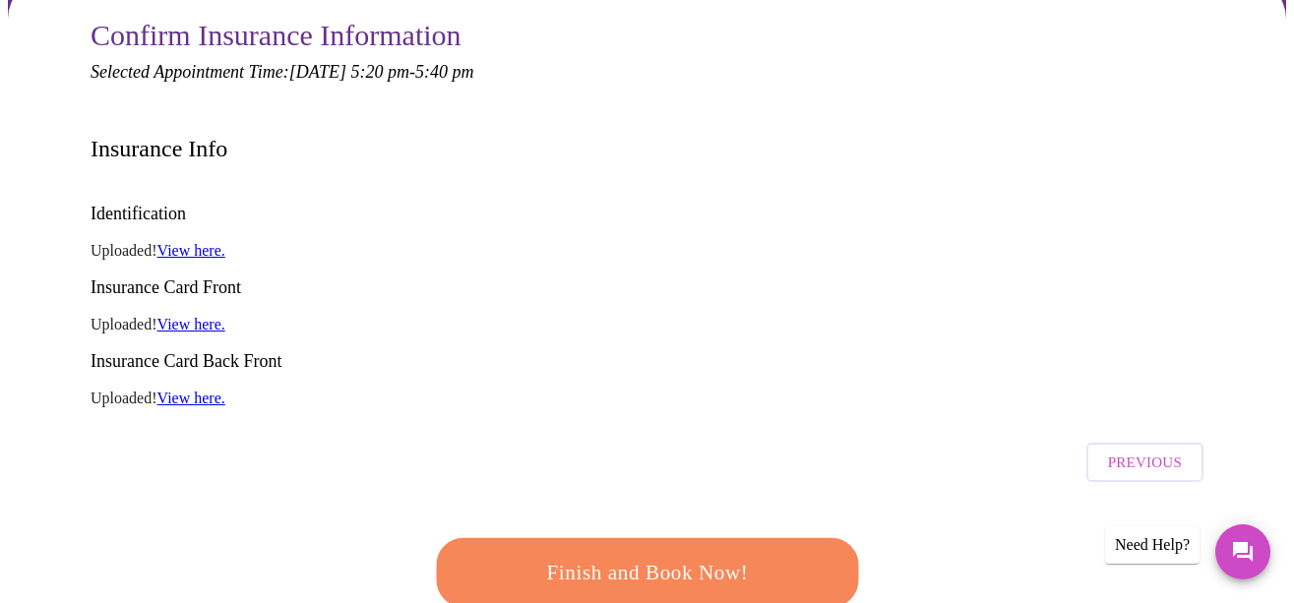
click at [686, 554] on span "Finish and Book Now!" at bounding box center [647, 572] width 379 height 37
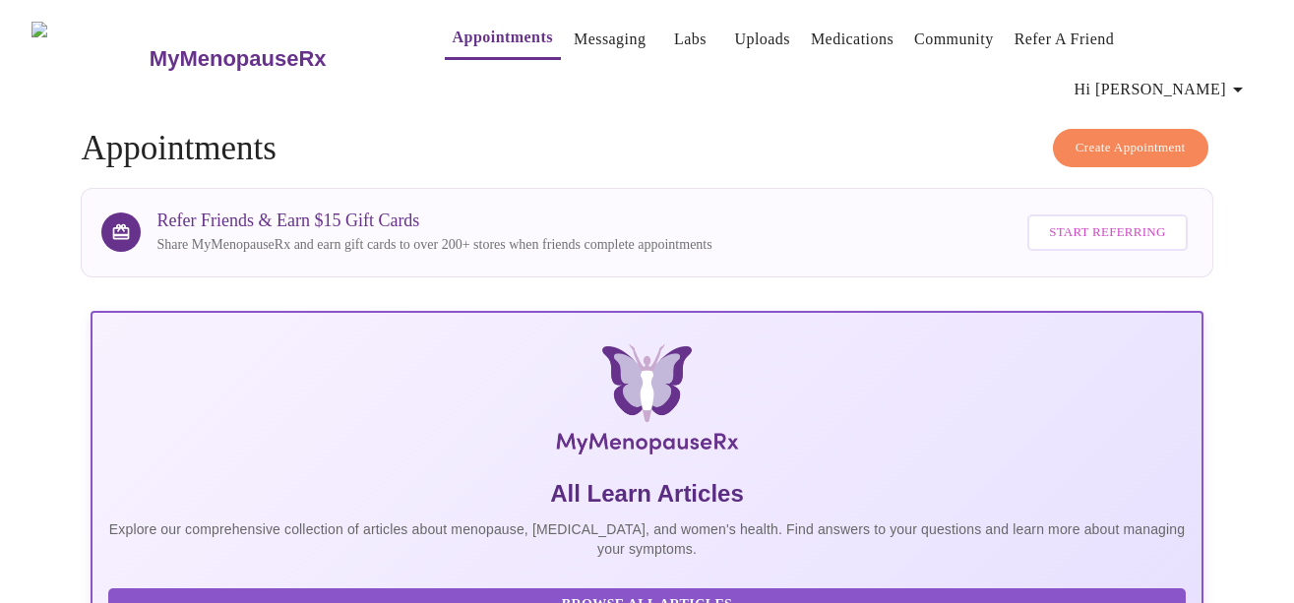
click at [1178, 76] on span "Hi [PERSON_NAME]" at bounding box center [1162, 90] width 175 height 28
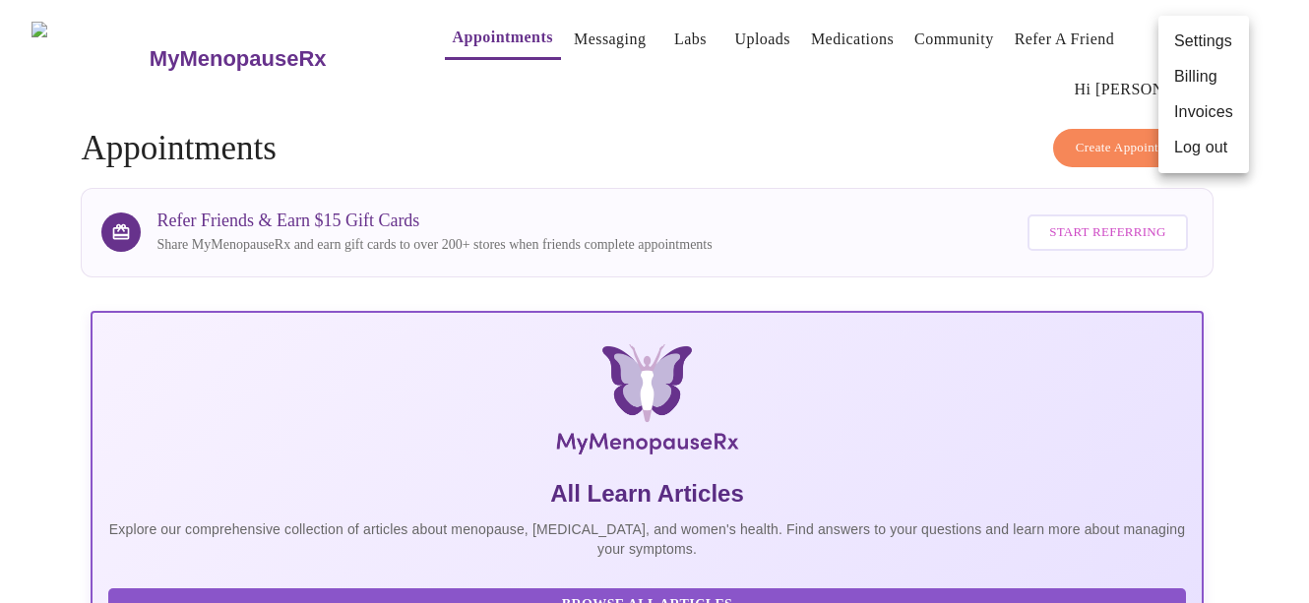
click at [563, 42] on div at bounding box center [654, 301] width 1309 height 603
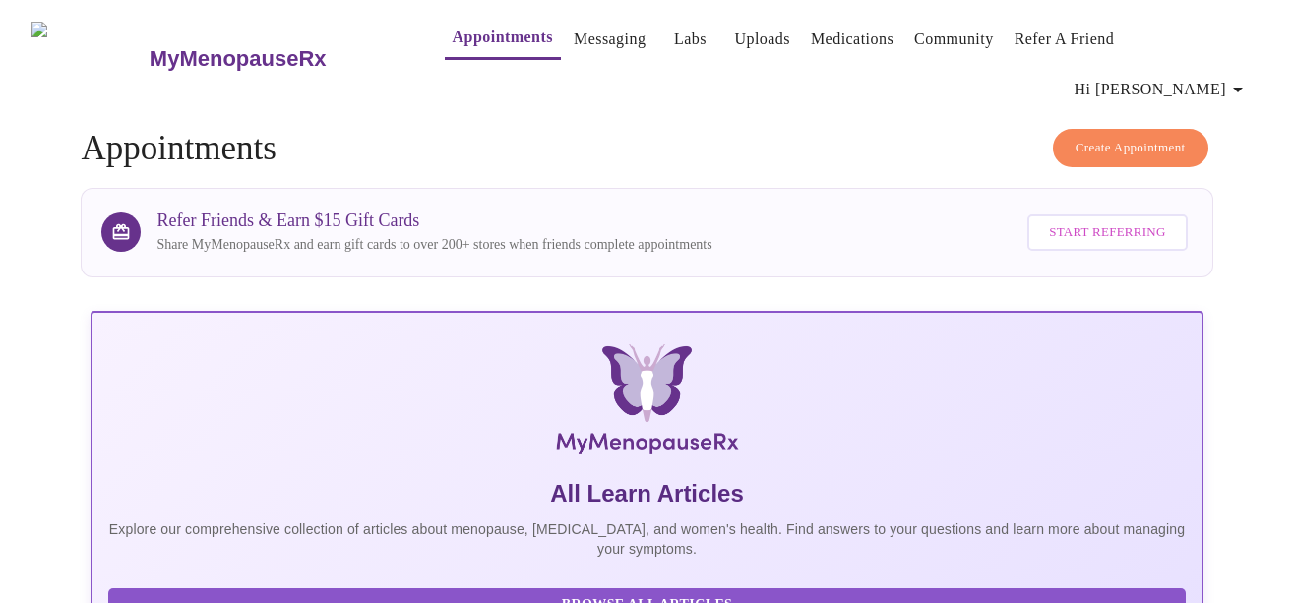
click at [574, 43] on link "Messaging" at bounding box center [610, 40] width 72 height 28
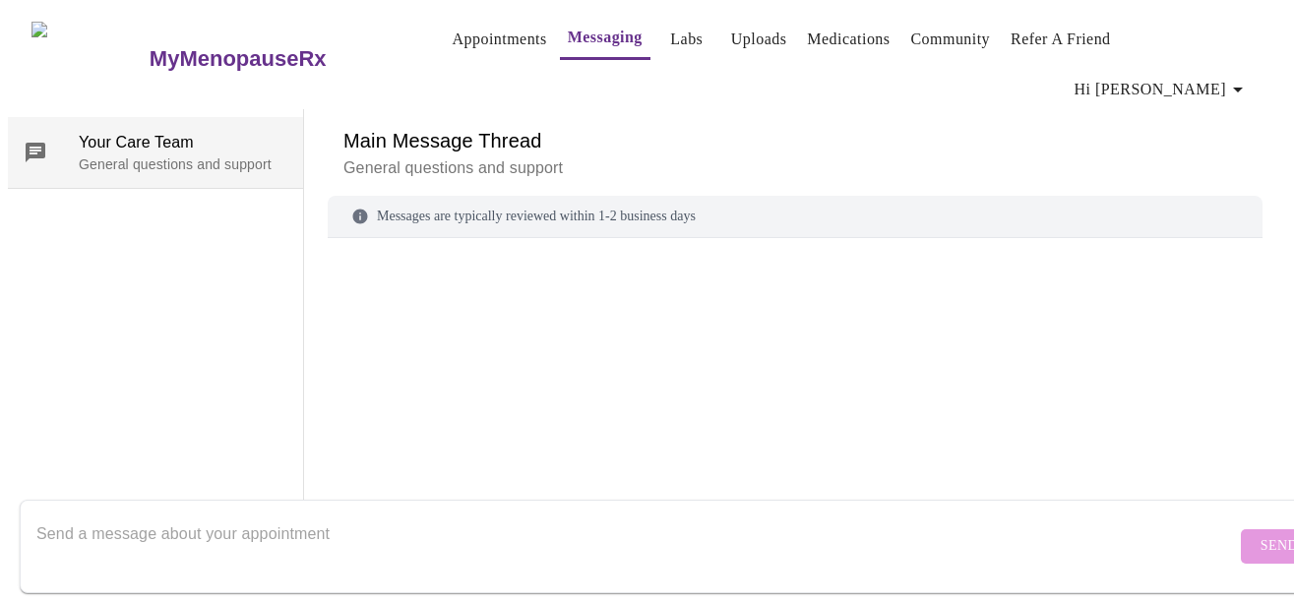
click at [111, 131] on span "Your Care Team" at bounding box center [183, 143] width 209 height 24
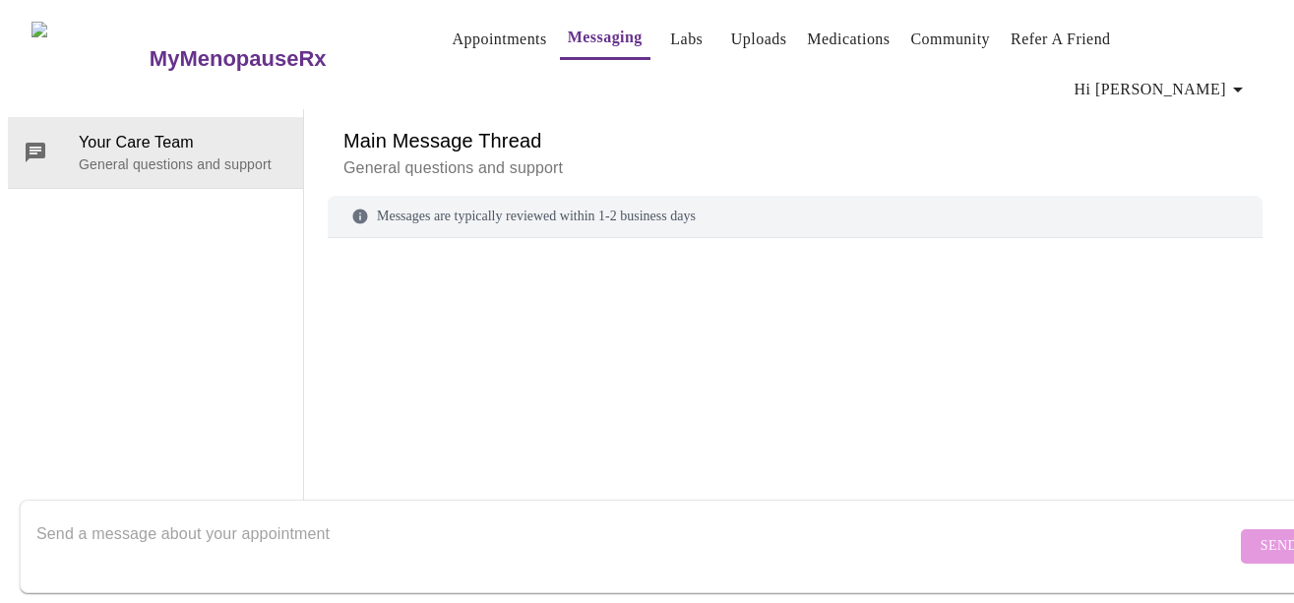
scroll to position [74, 0]
